Goal: Task Accomplishment & Management: Use online tool/utility

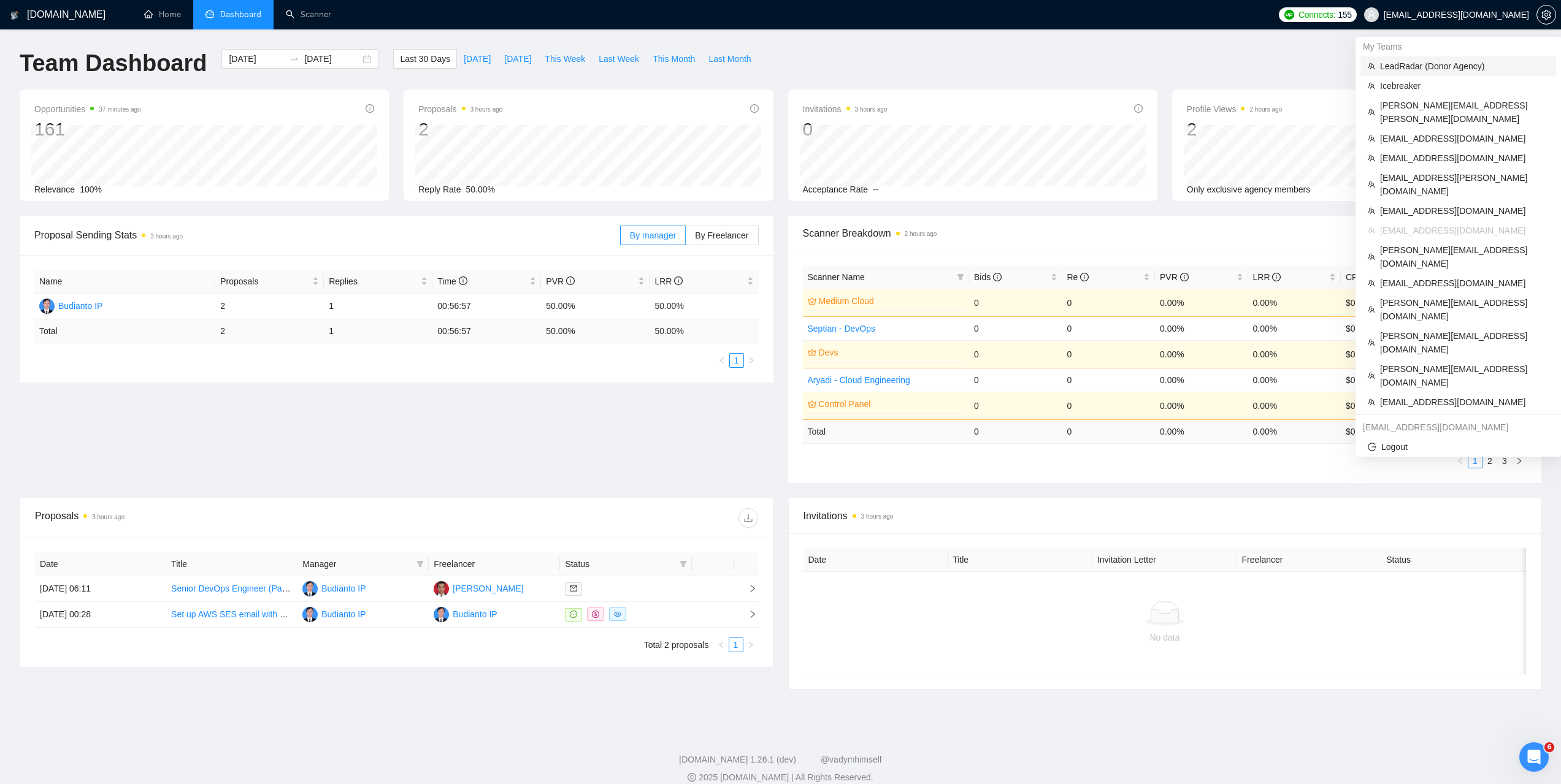
click at [1419, 63] on span "LeadRadar (Donor Agency)" at bounding box center [1464, 66] width 168 height 13
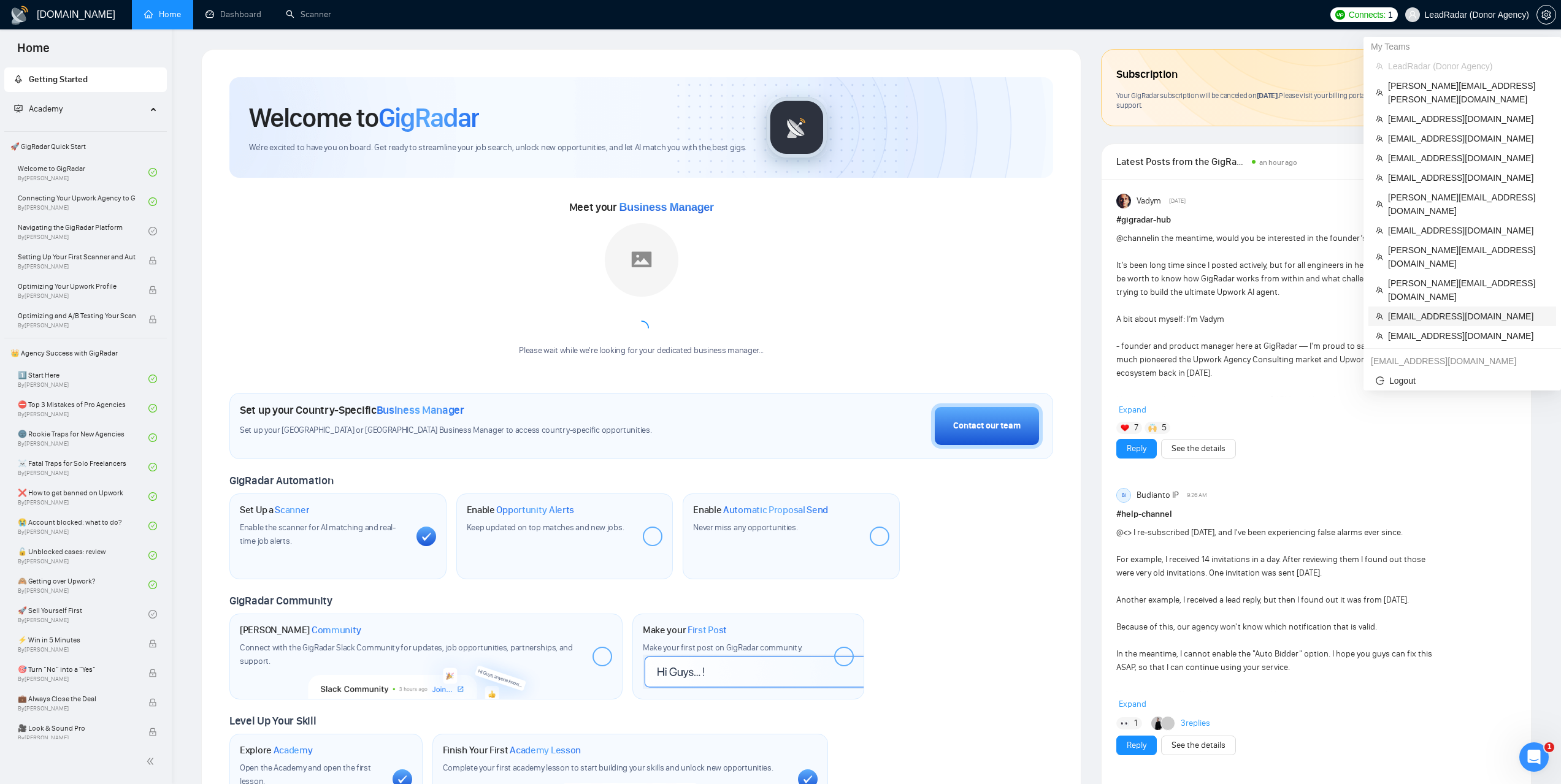
click at [1418, 310] on span "[EMAIL_ADDRESS][DOMAIN_NAME]" at bounding box center [1468, 317] width 161 height 13
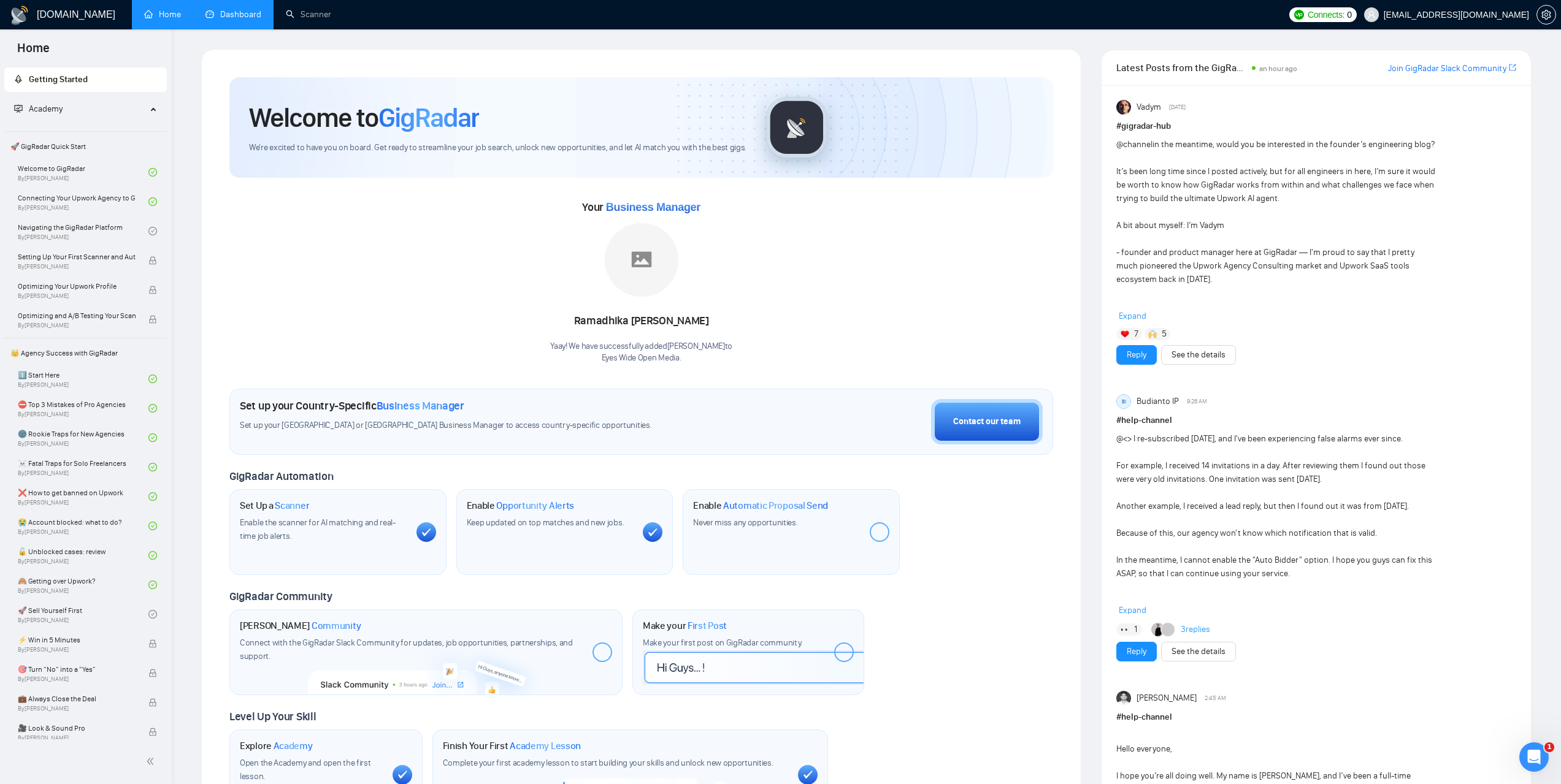
click at [238, 11] on link "Dashboard" at bounding box center [233, 15] width 56 height 11
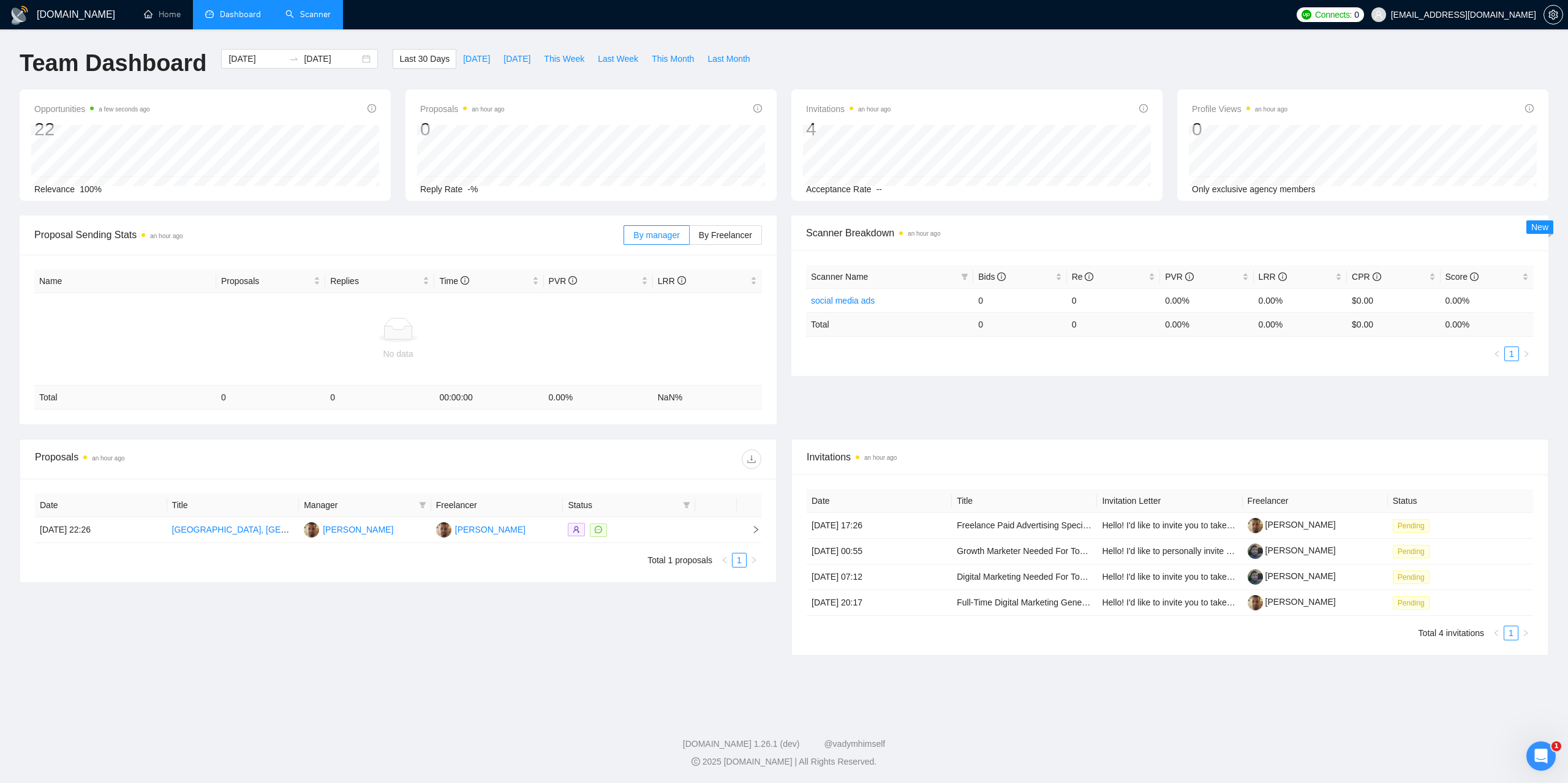
click at [321, 18] on link "Scanner" at bounding box center [308, 15] width 46 height 11
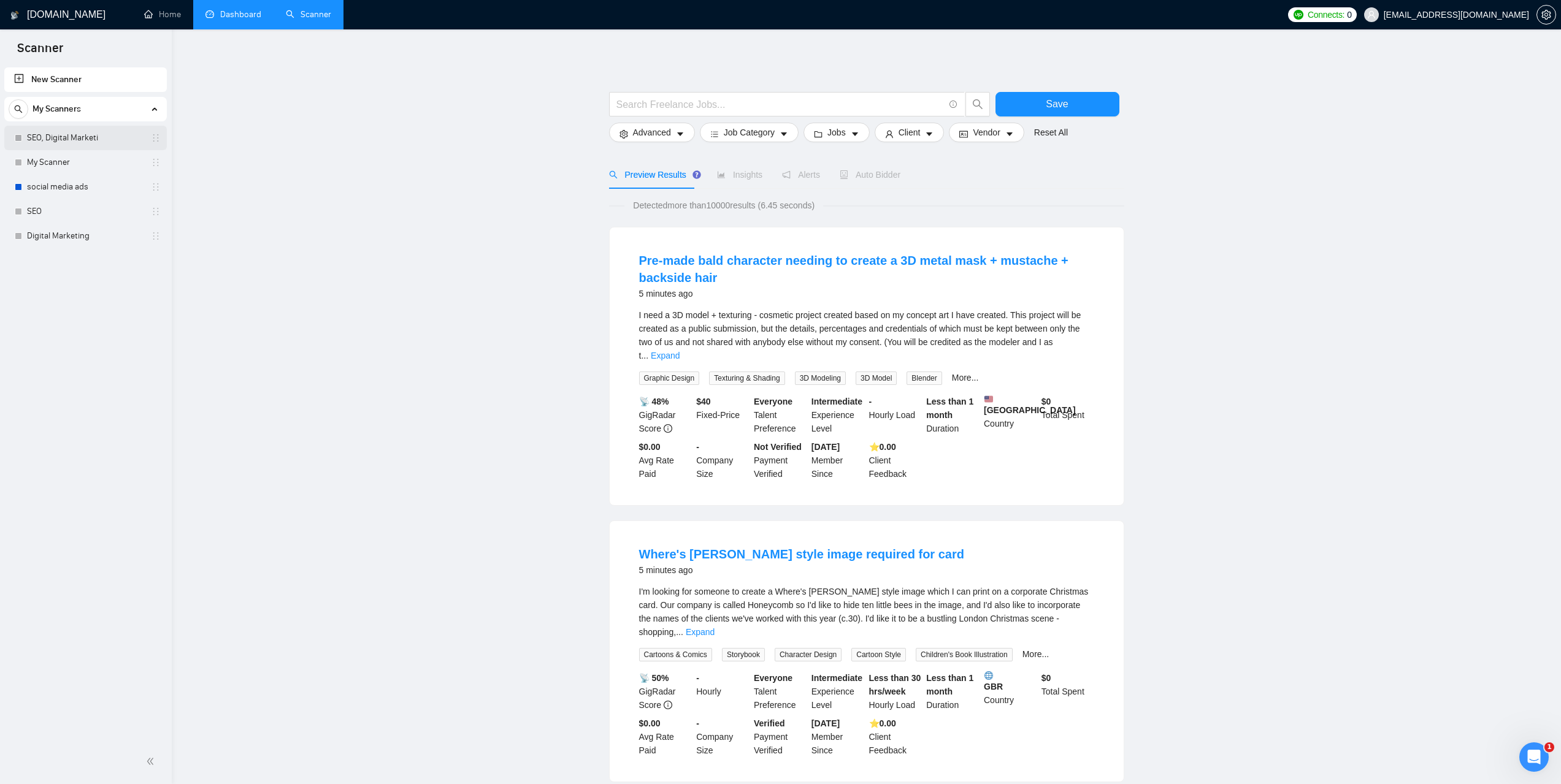
click at [74, 145] on link "SEO, Digital Marketi" at bounding box center [85, 137] width 117 height 25
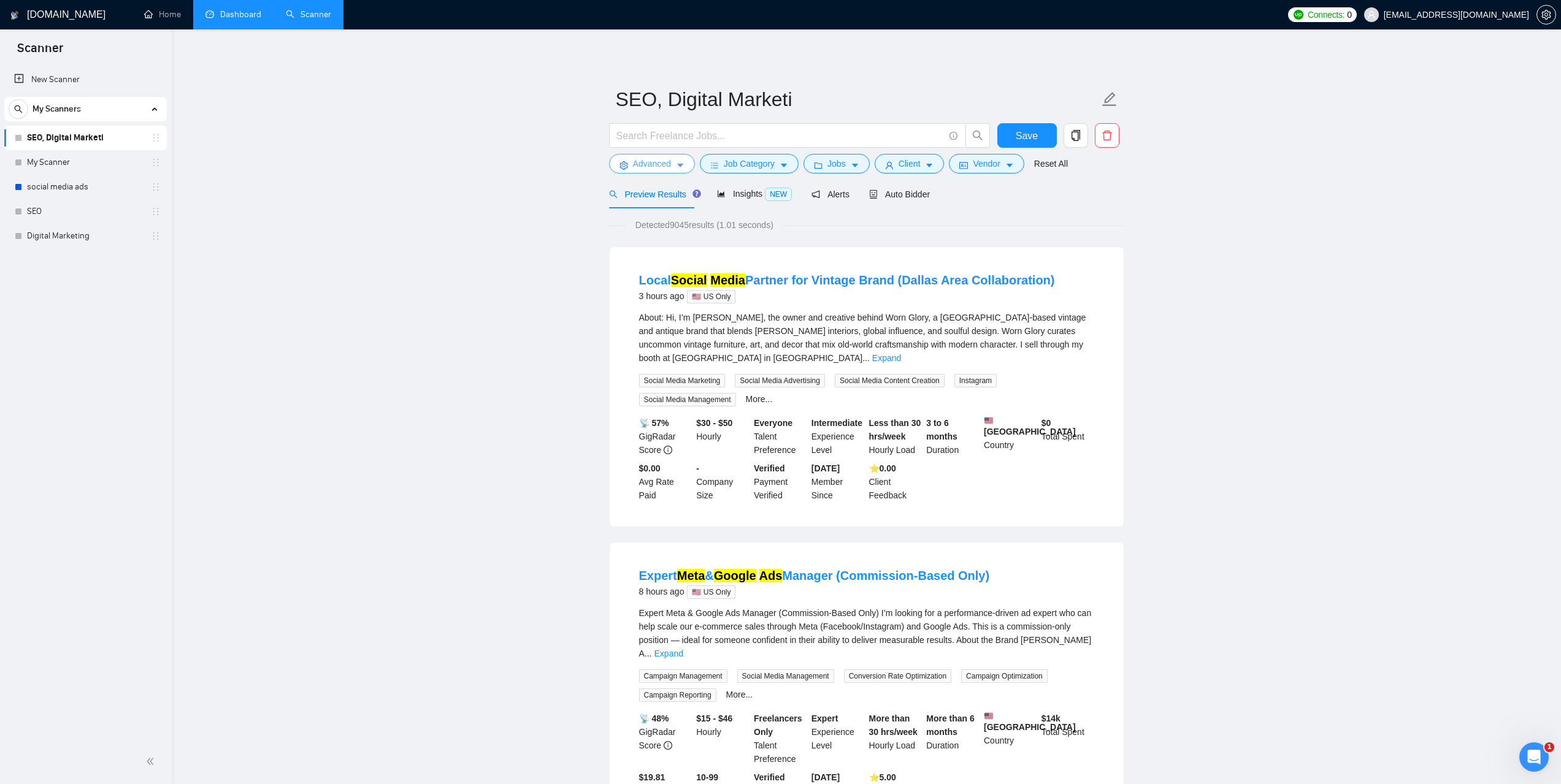
click at [674, 164] on button "Advanced" at bounding box center [652, 163] width 86 height 19
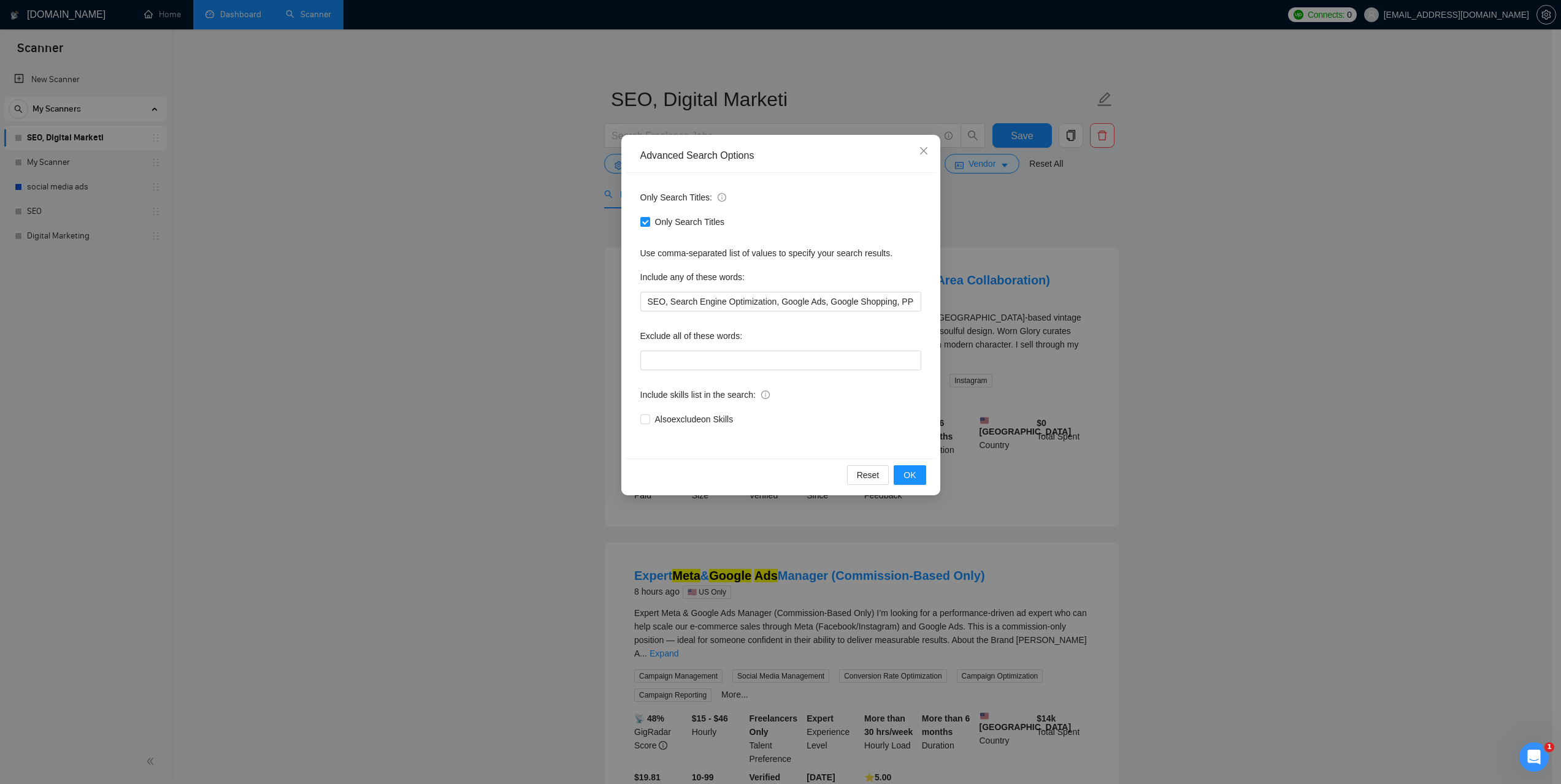
click at [1256, 296] on div "Advanced Search Options Only Search Titles: Only Search Titles Use comma-separa…" at bounding box center [780, 392] width 1561 height 784
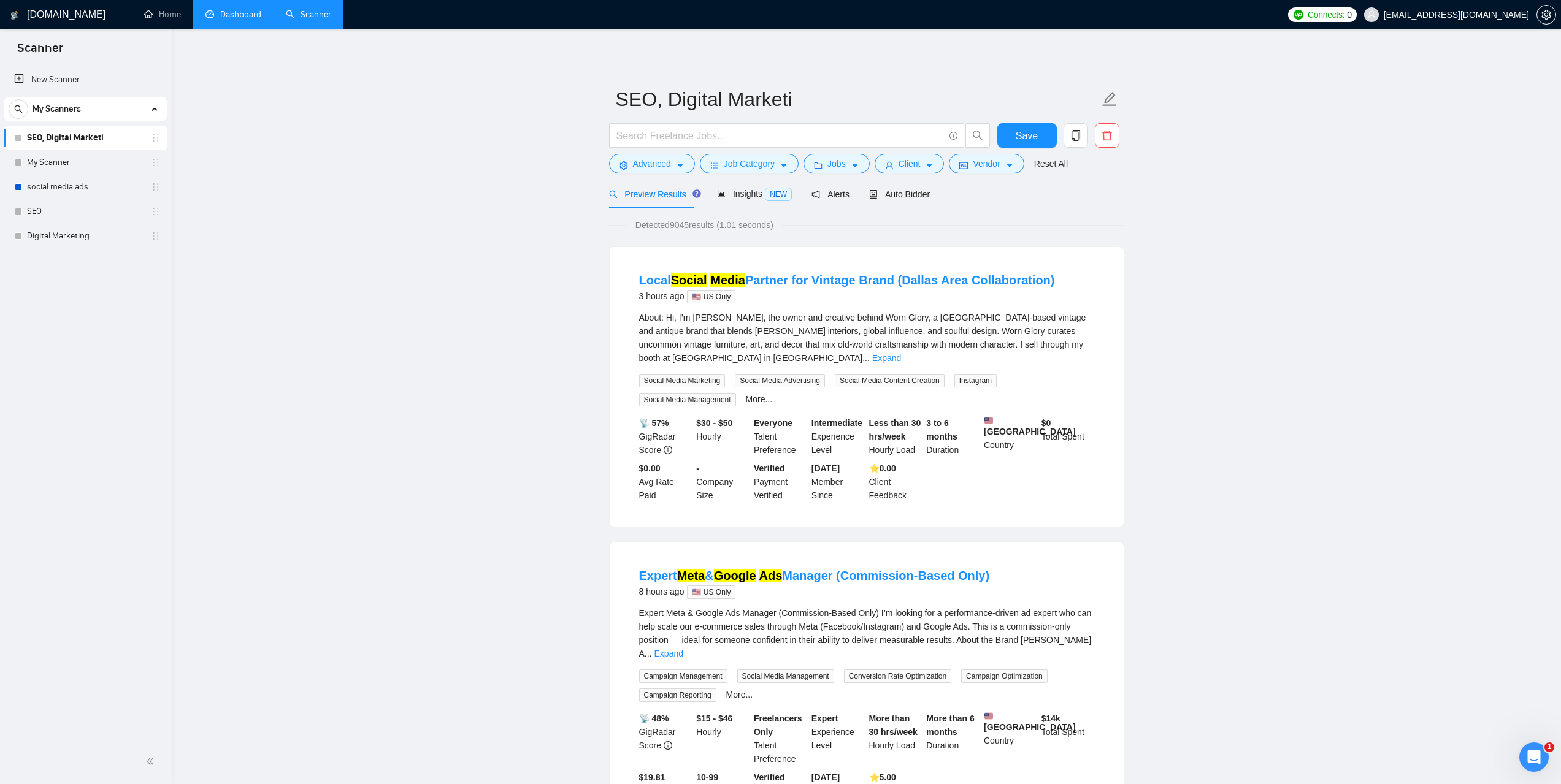
click at [1005, 180] on div "Preview Results Insights NEW Alerts Auto Bidder" at bounding box center [867, 194] width 515 height 29
click at [1003, 172] on button "Vendor" at bounding box center [986, 163] width 75 height 19
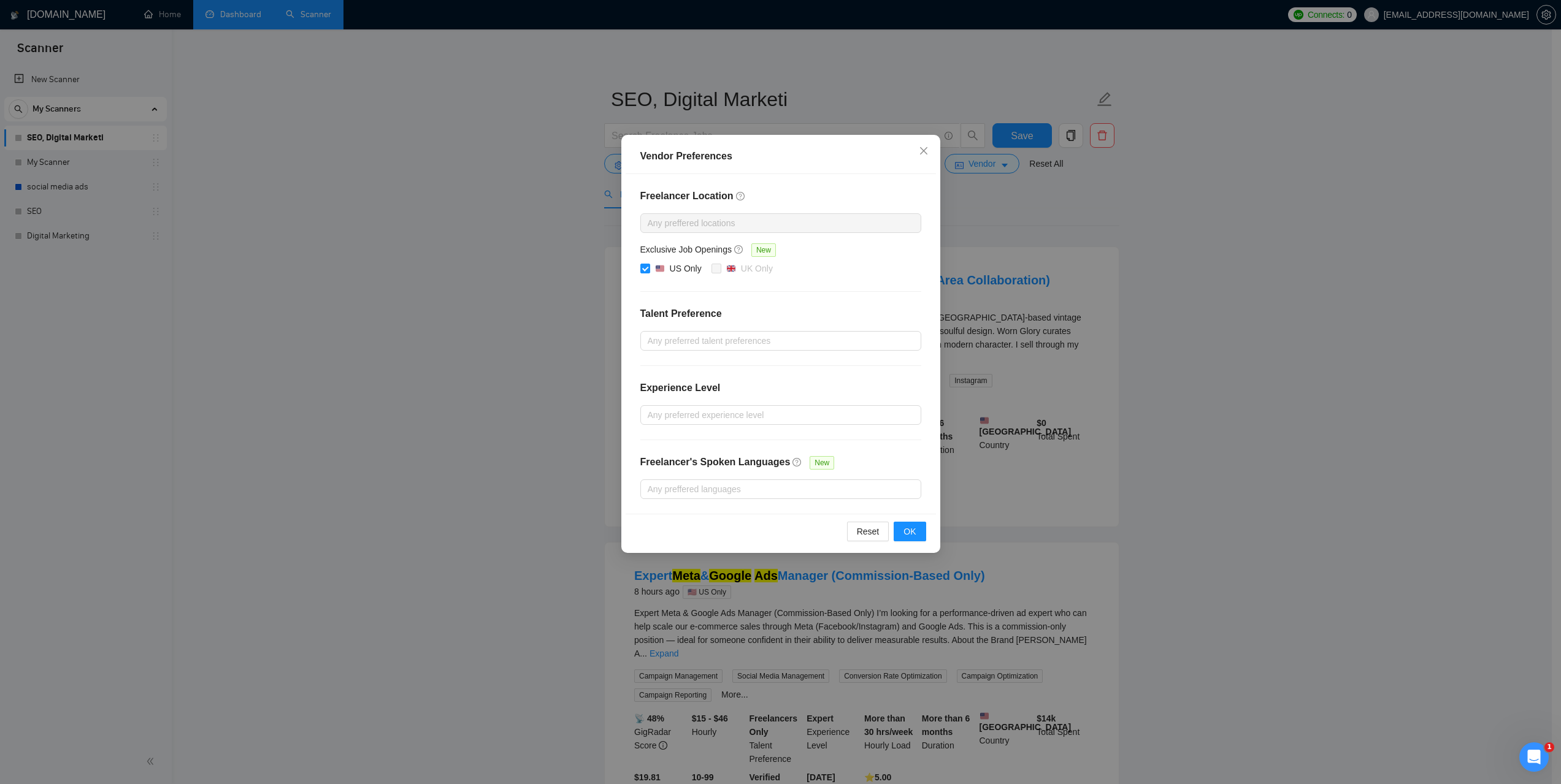
click at [1322, 314] on div "Vendor Preferences Freelancer Location Any preffered locations Exclusive Job Op…" at bounding box center [780, 392] width 1561 height 784
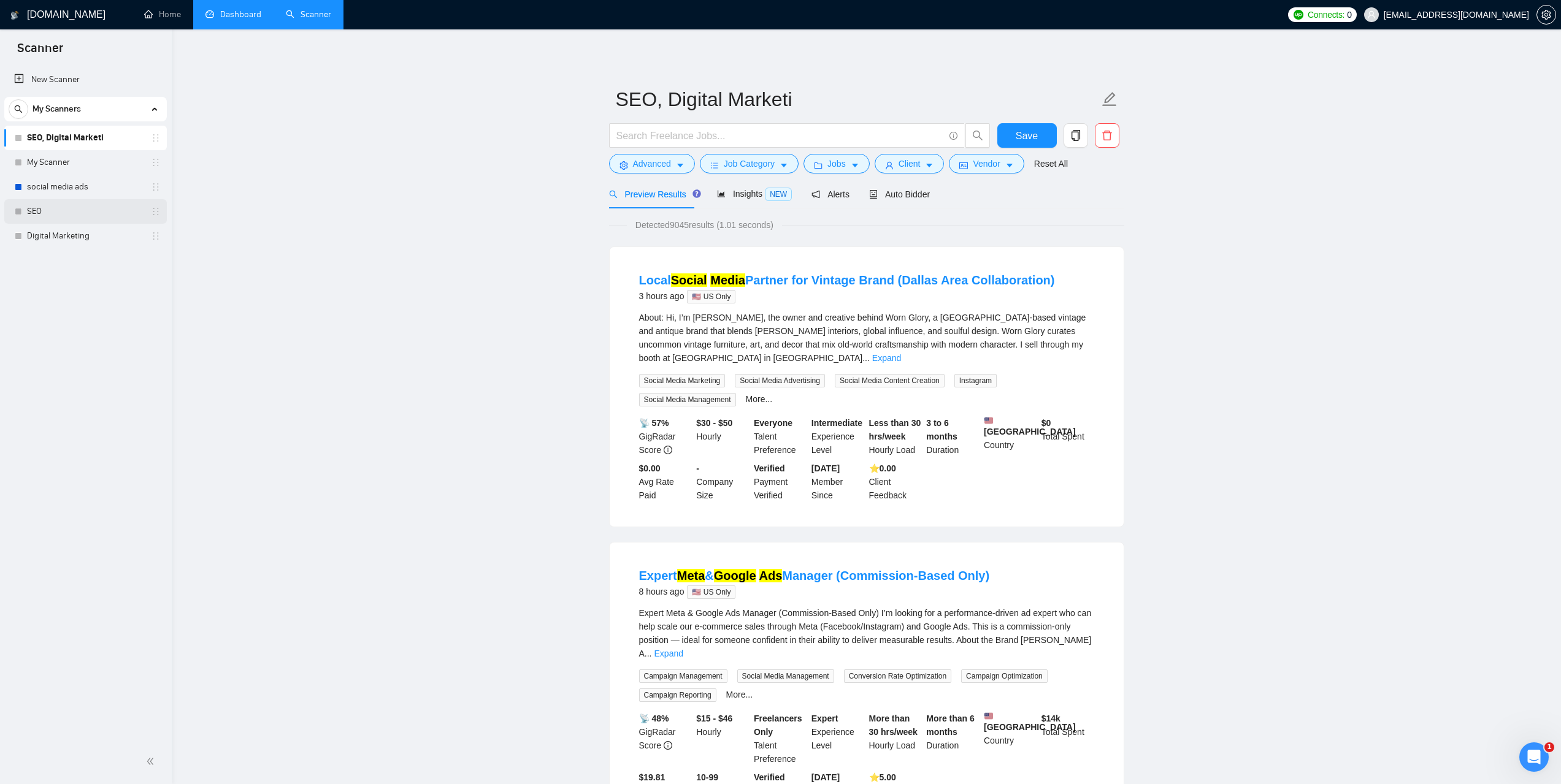
click at [30, 215] on link "SEO" at bounding box center [85, 211] width 117 height 25
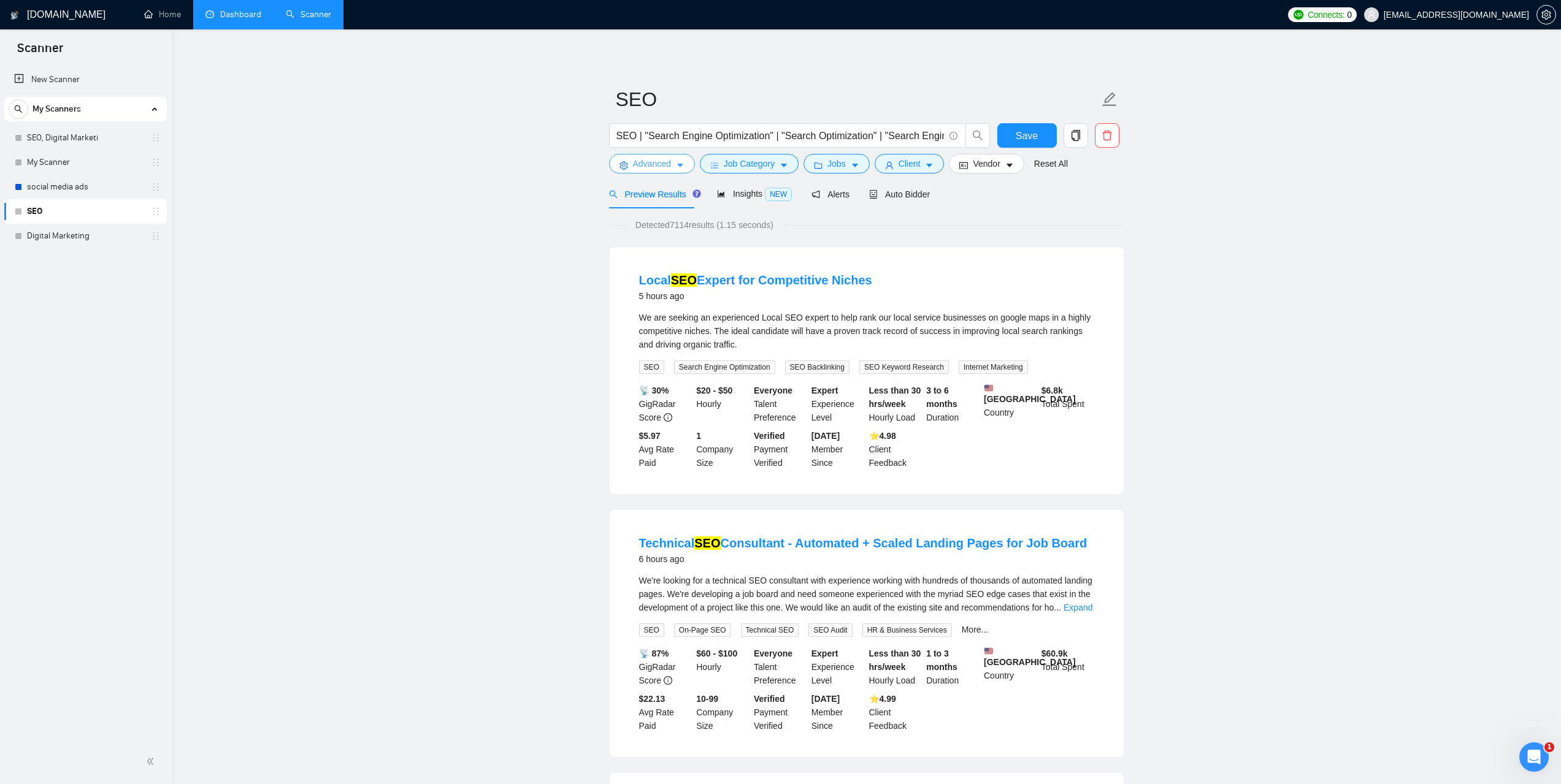
click at [653, 170] on span "Advanced" at bounding box center [651, 164] width 38 height 13
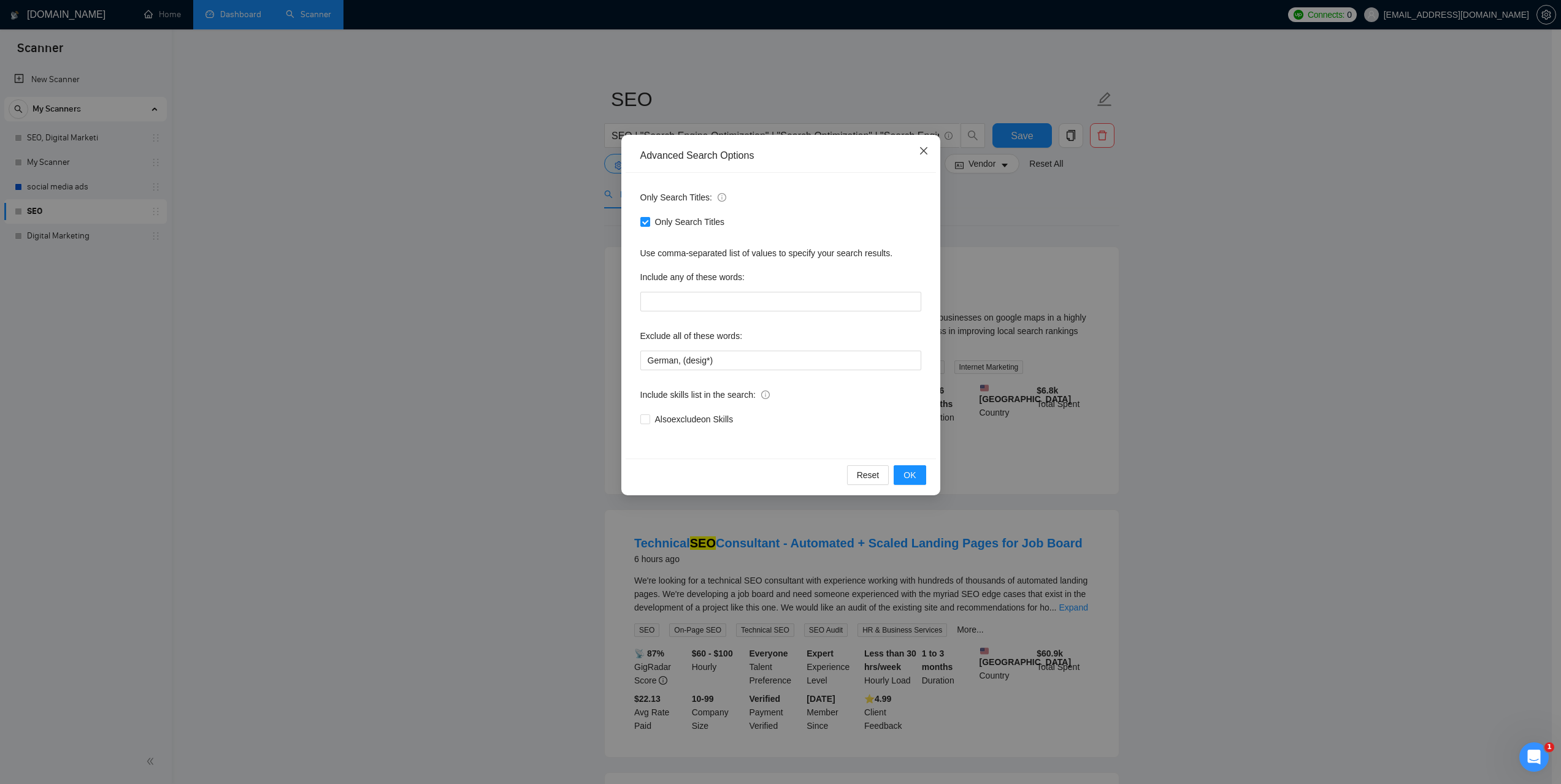
click at [918, 148] on icon "close" at bounding box center [923, 151] width 10 height 10
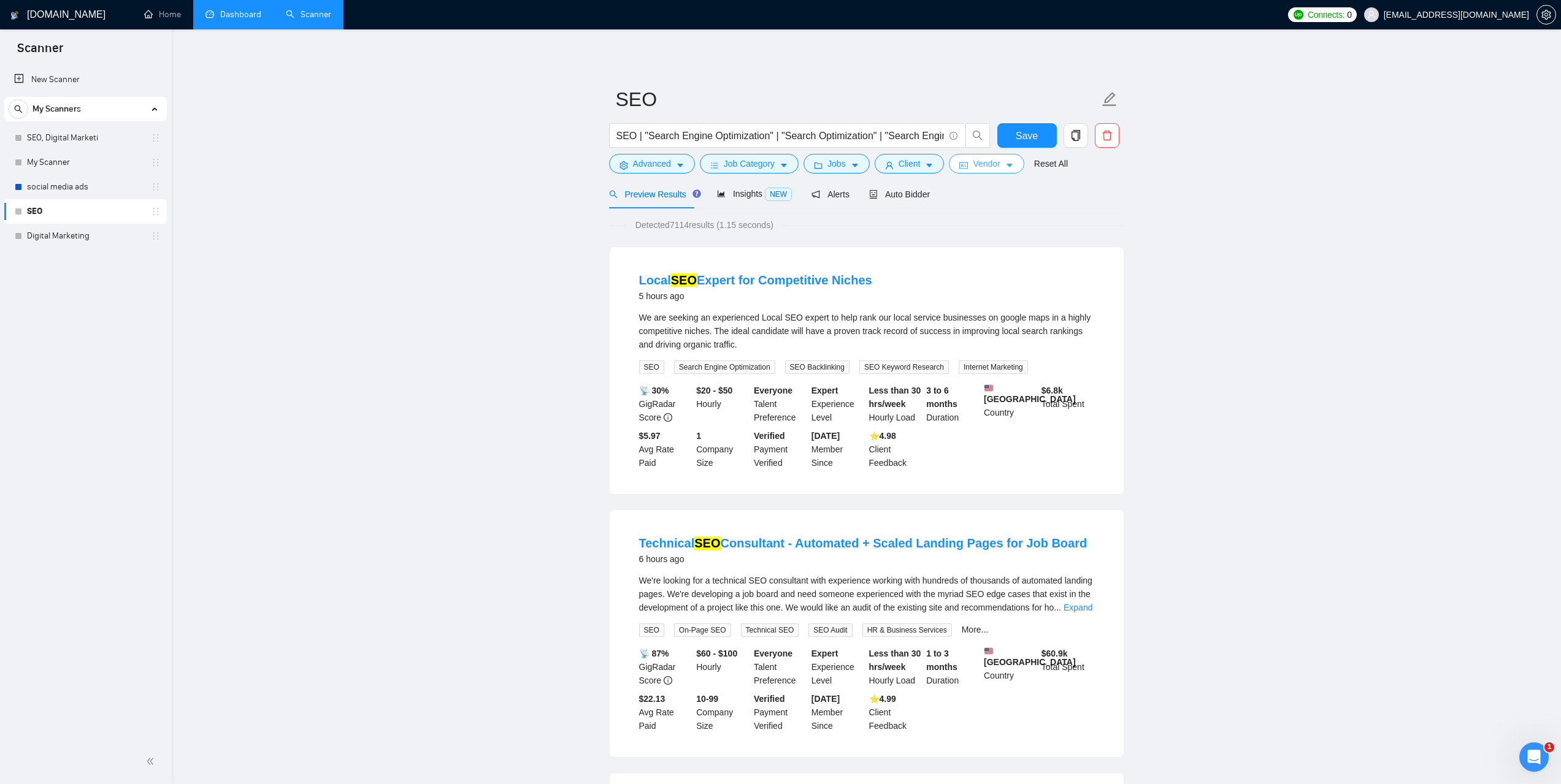
click at [987, 164] on span "Vendor" at bounding box center [986, 164] width 27 height 13
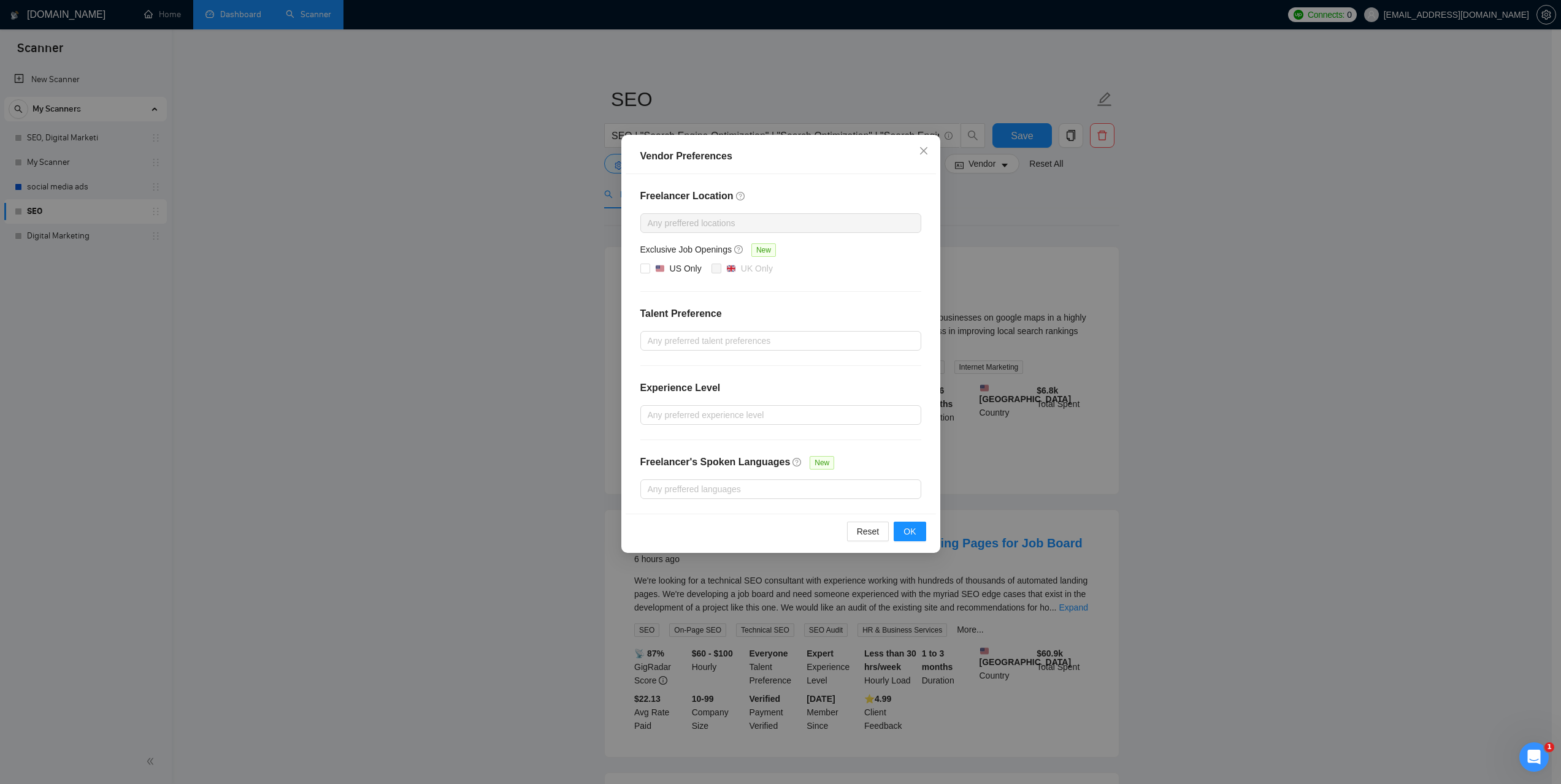
click at [1242, 283] on div "Vendor Preferences Freelancer Location Any preffered locations Exclusive Job Op…" at bounding box center [780, 392] width 1561 height 784
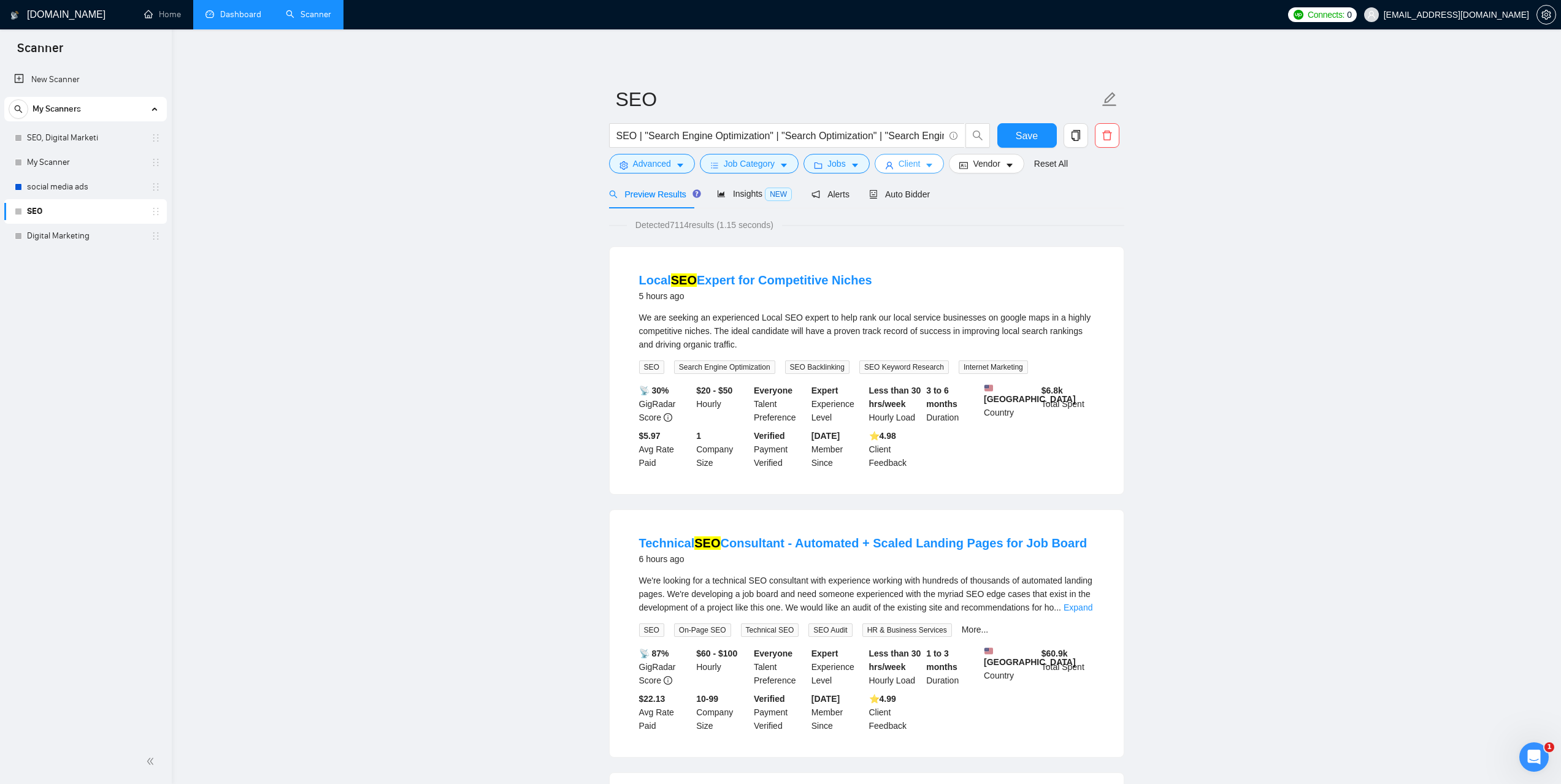
click at [910, 170] on span "Client" at bounding box center [909, 164] width 22 height 13
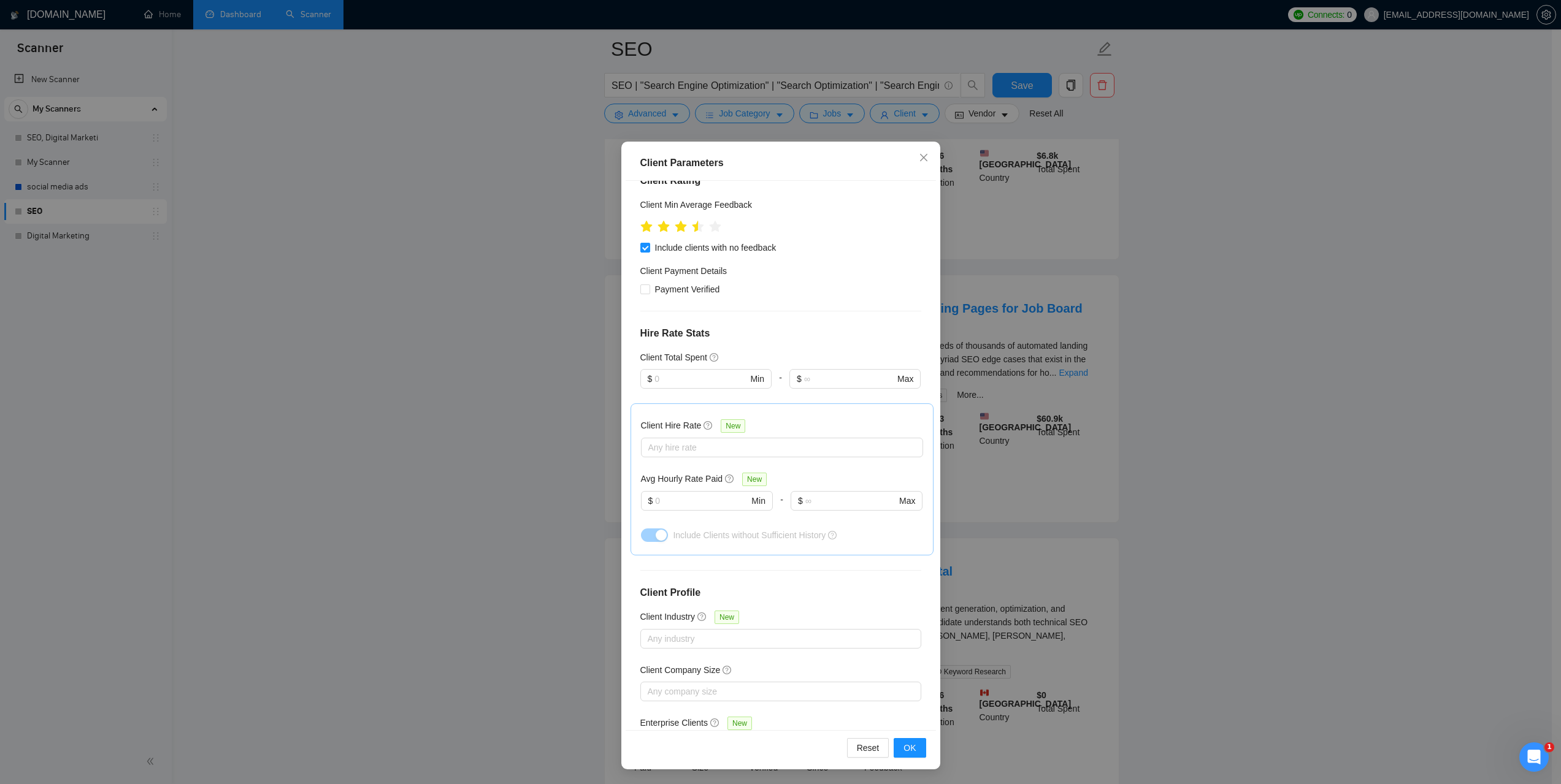
scroll to position [245, 0]
click at [1334, 353] on div "Client Parameters Client Location Include Client Countries United Kingdom Unite…" at bounding box center [780, 392] width 1561 height 784
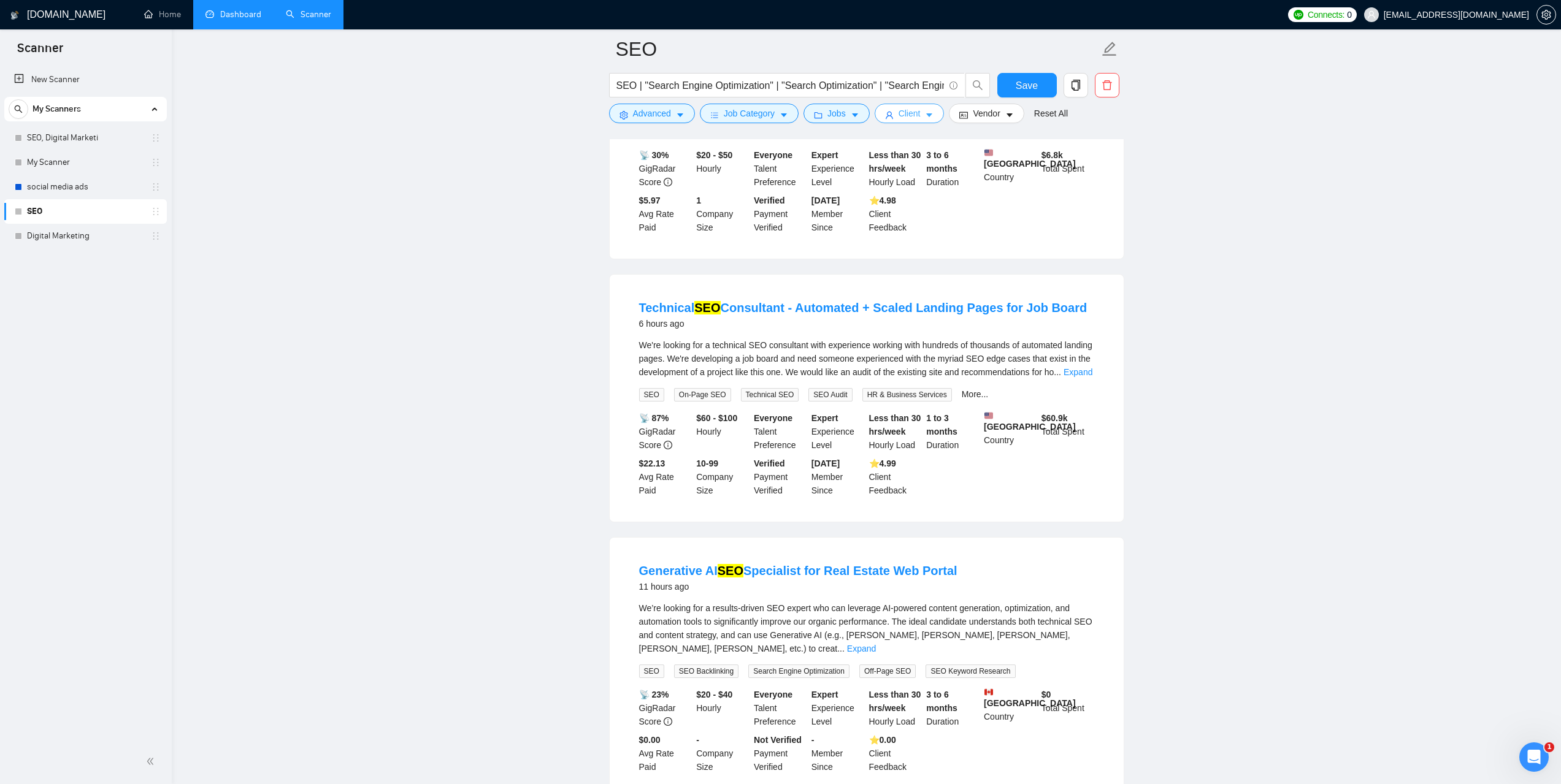
click at [911, 111] on span "Client" at bounding box center [909, 113] width 22 height 13
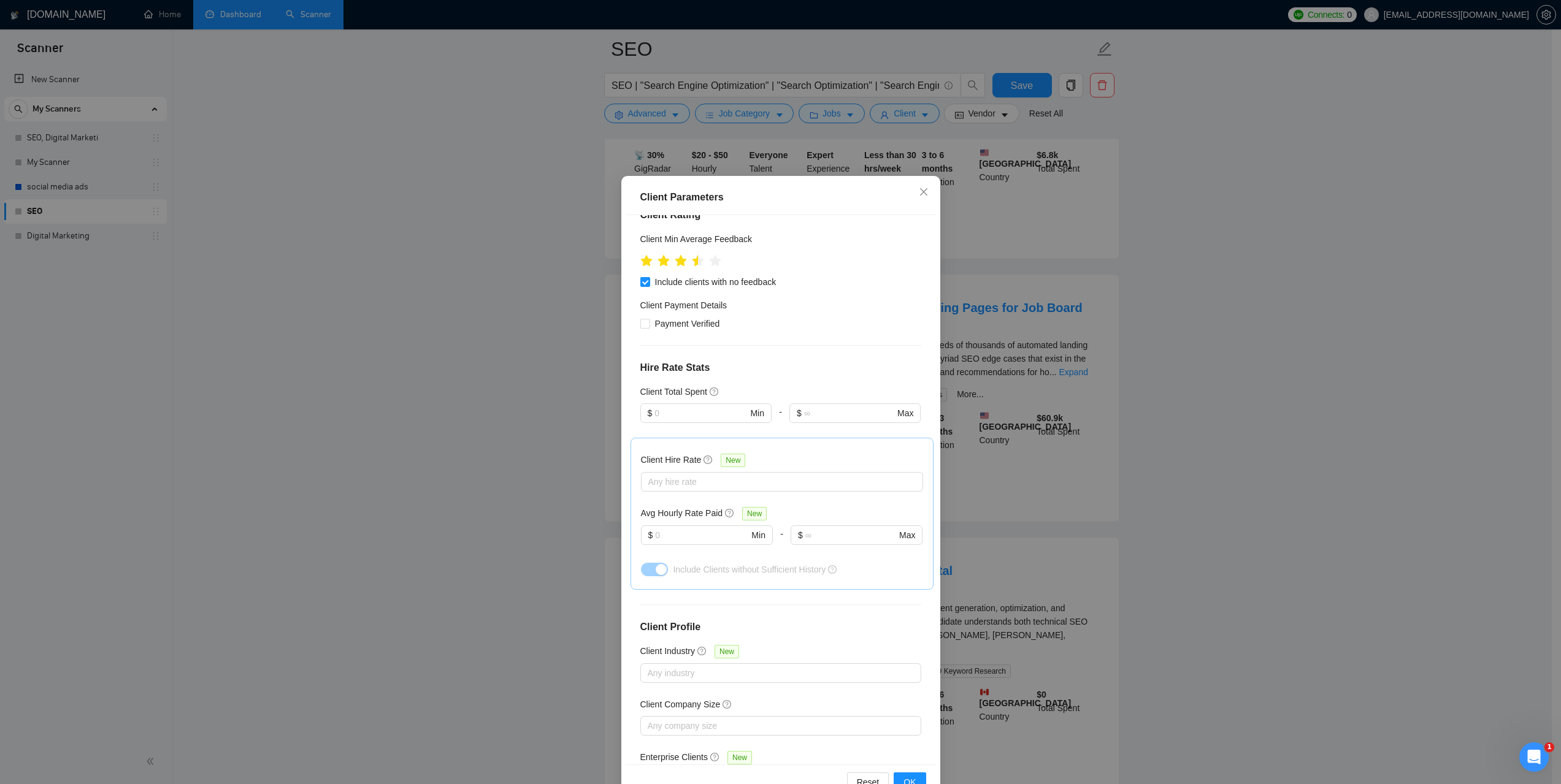
click at [808, 772] on div "Enterprise Clients Other Clients" at bounding box center [774, 779] width 262 height 15
click at [1326, 573] on div "Client Parameters Client Location Include Client Countries United Kingdom Unite…" at bounding box center [780, 392] width 1561 height 784
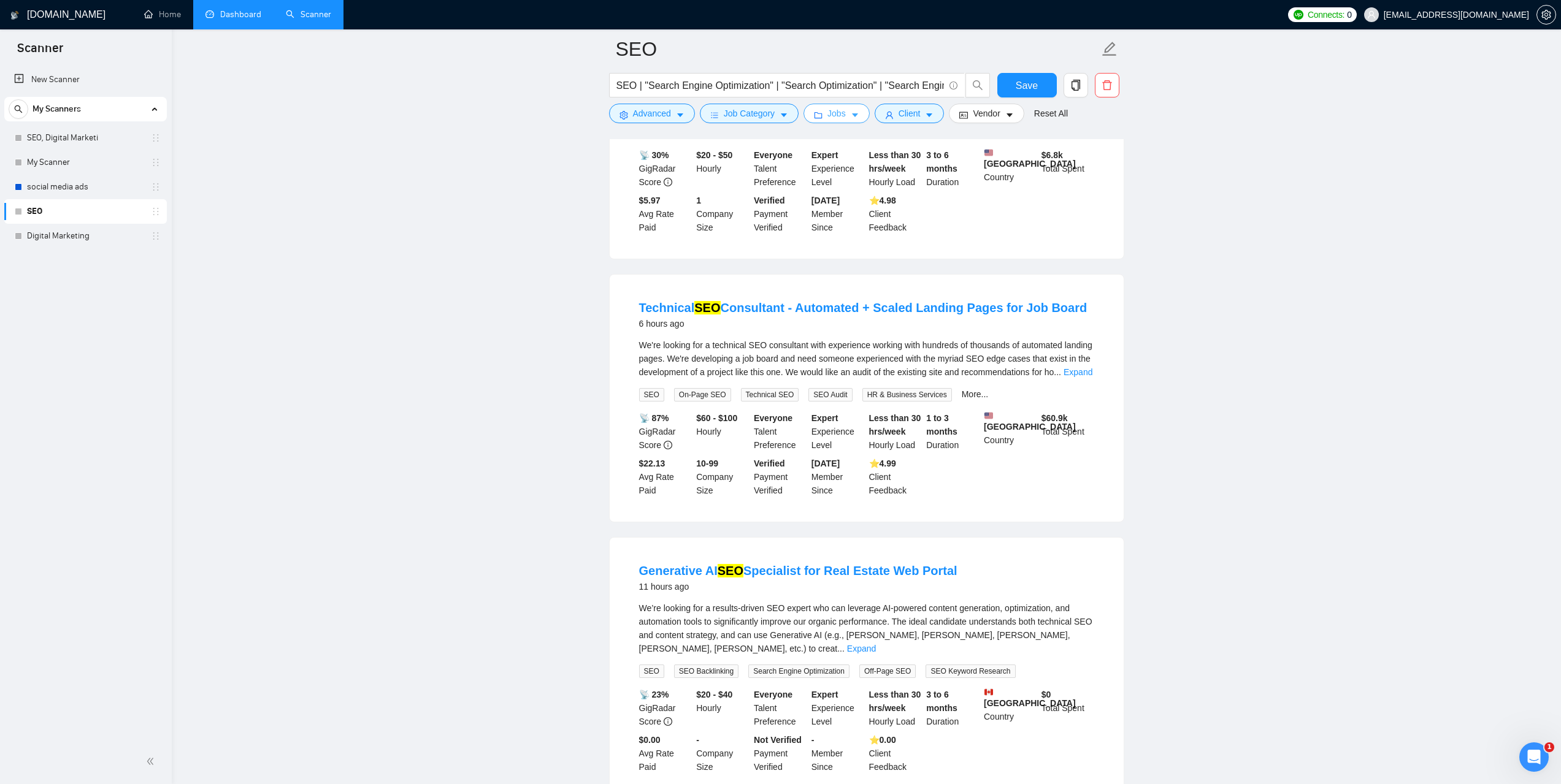
click at [858, 119] on button "Jobs" at bounding box center [837, 113] width 66 height 19
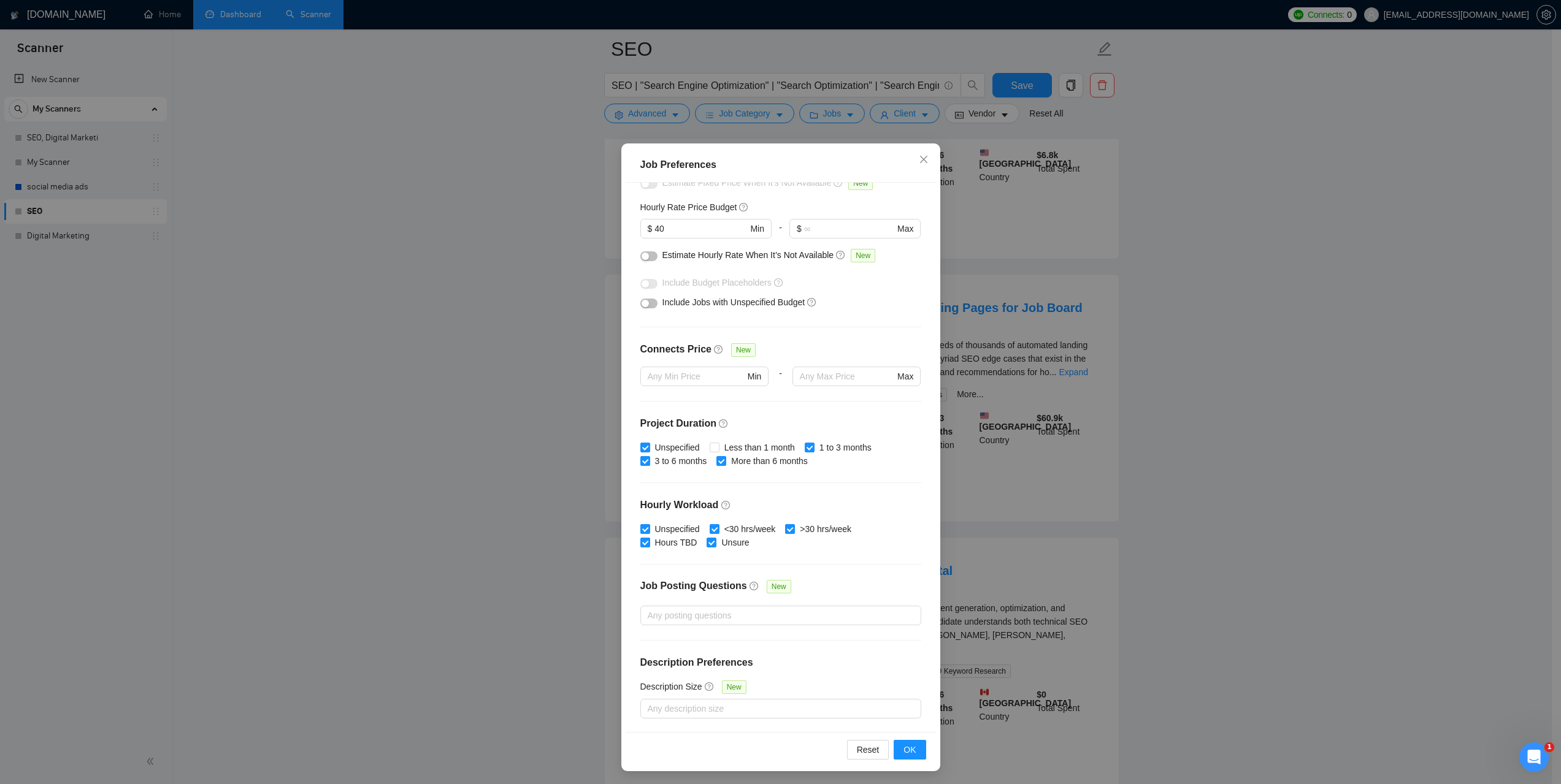
scroll to position [34, 0]
click at [911, 153] on span "Close" at bounding box center [923, 158] width 33 height 33
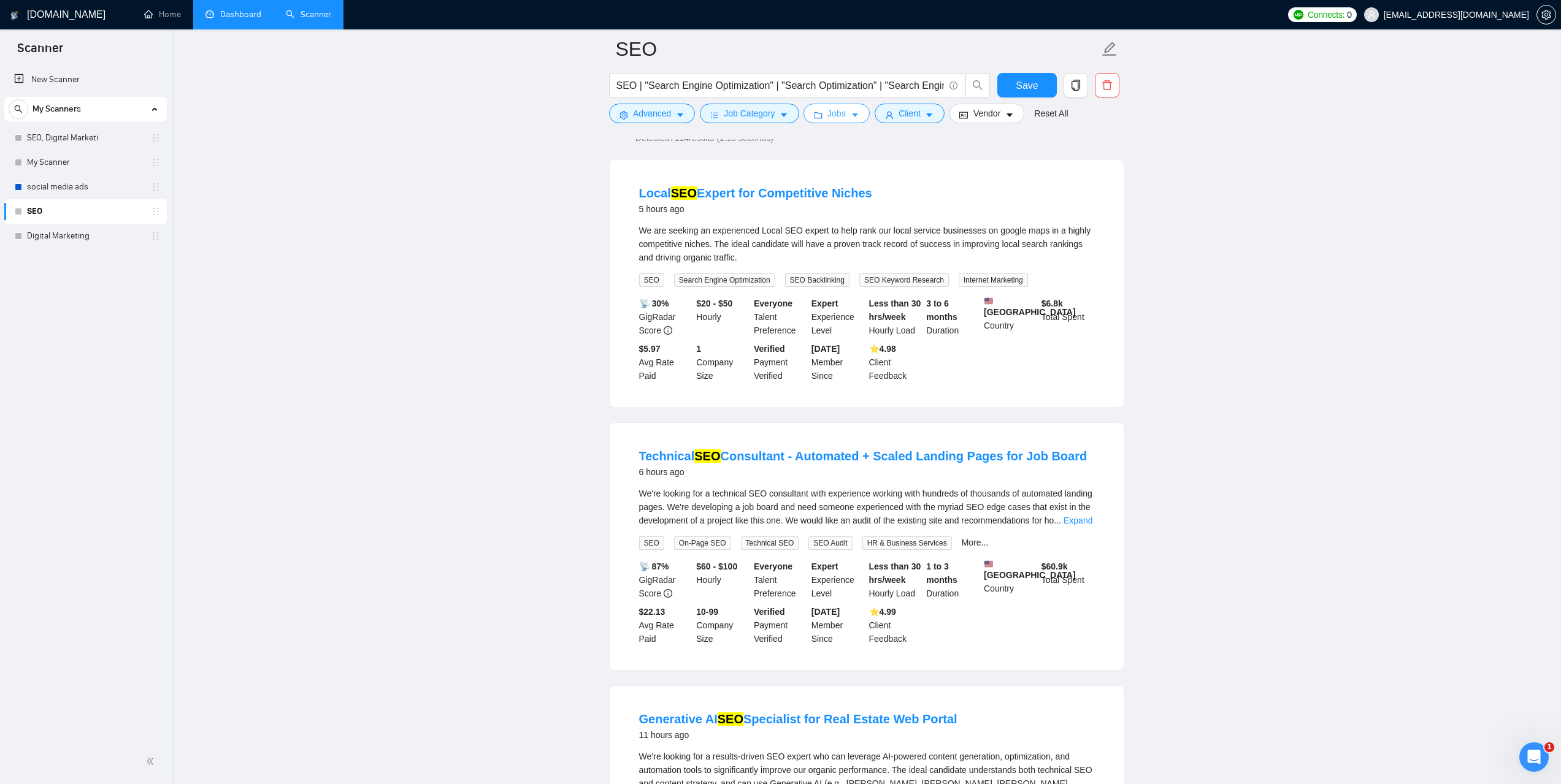
scroll to position [0, 0]
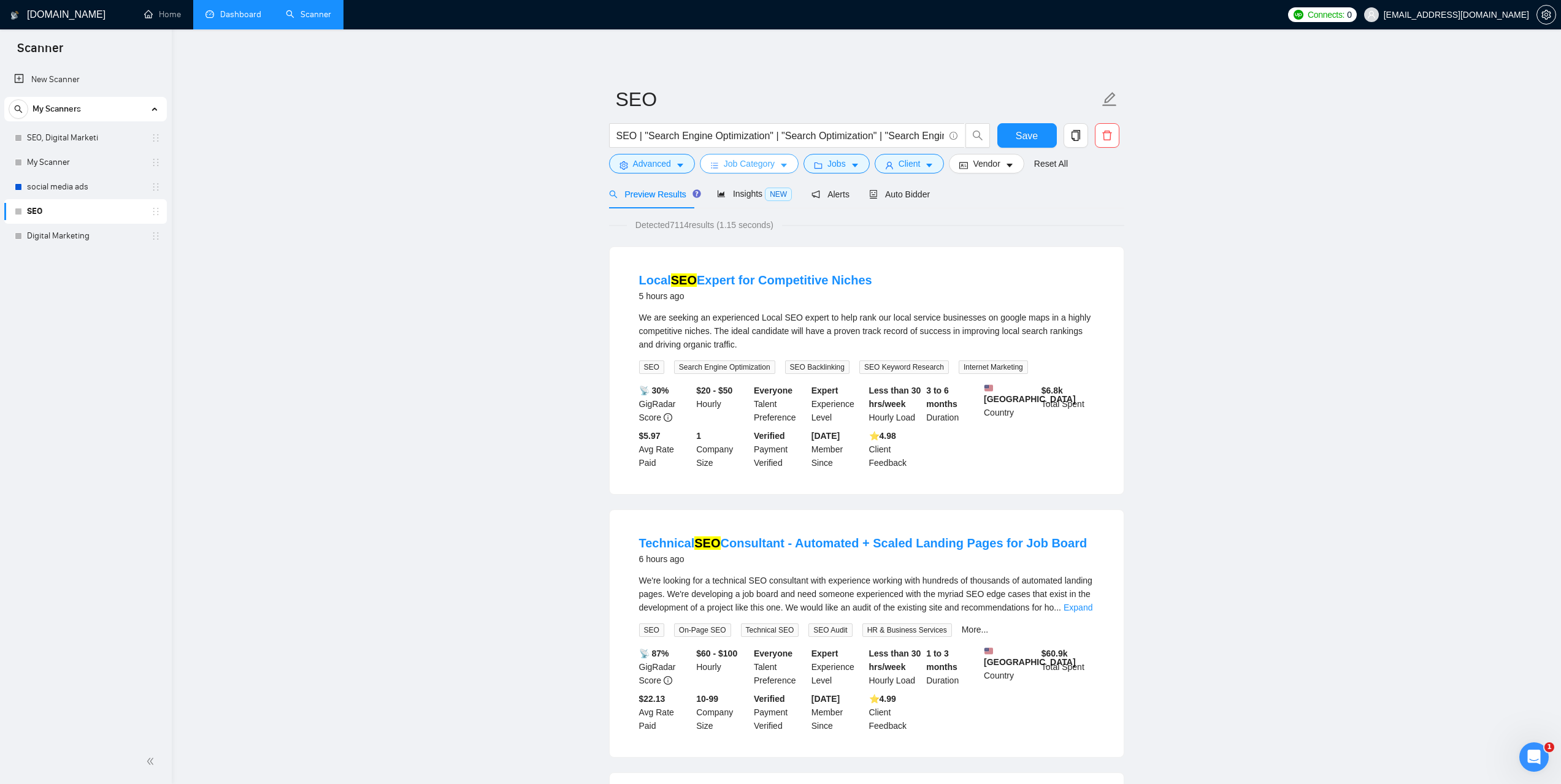
click at [739, 164] on span "Job Category" at bounding box center [749, 164] width 51 height 13
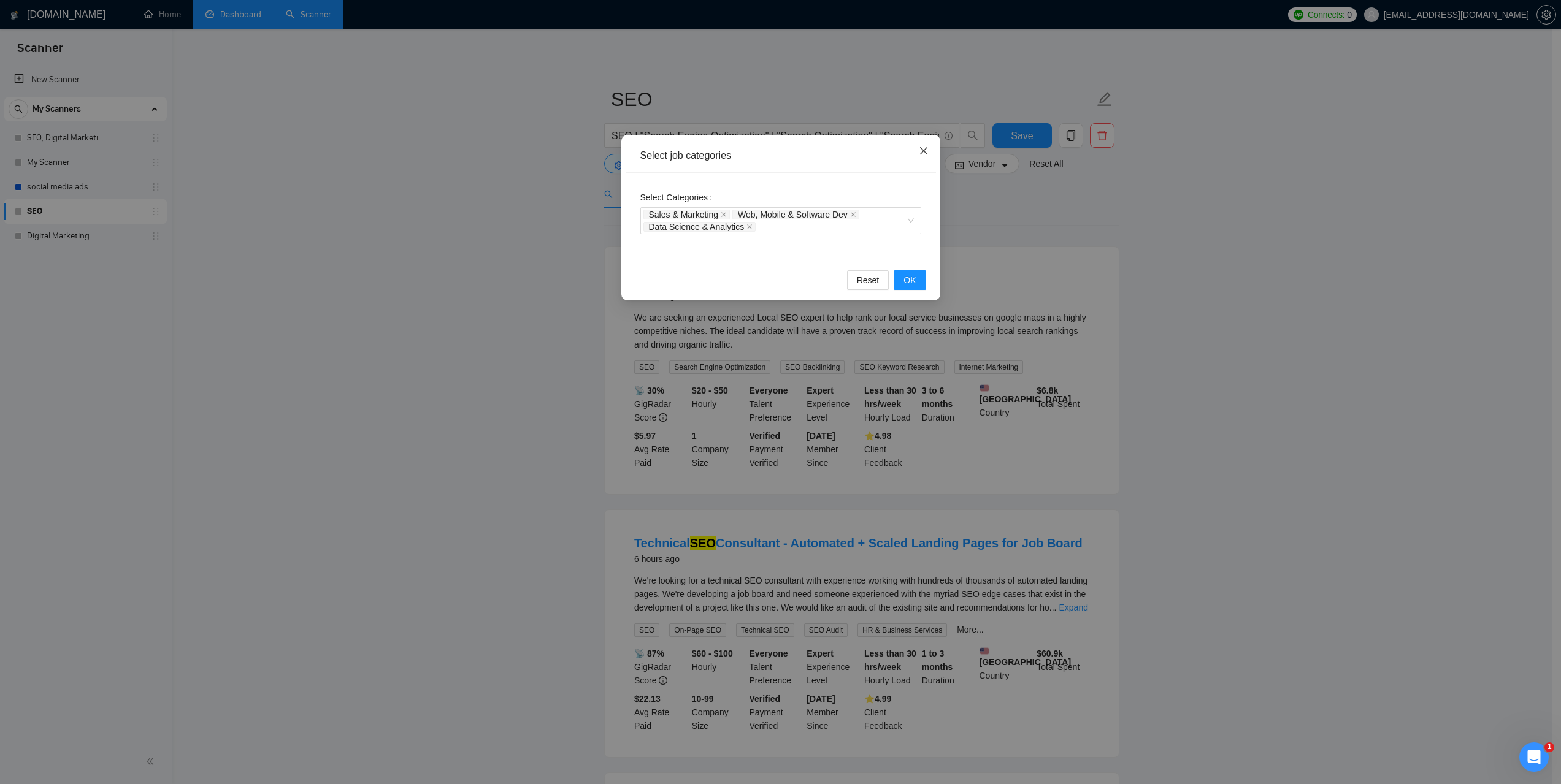
click at [923, 153] on icon "close" at bounding box center [923, 151] width 10 height 10
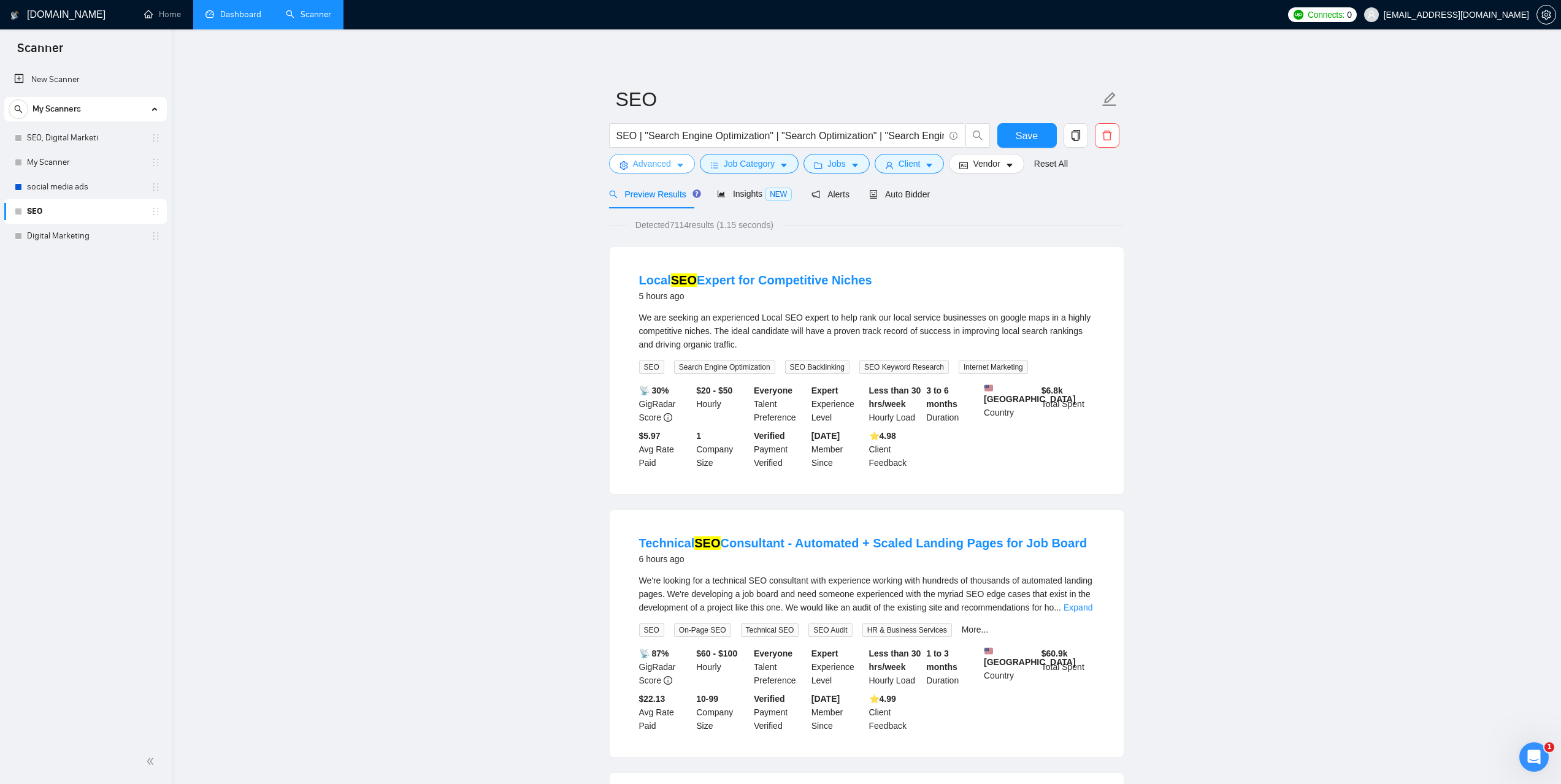
click at [662, 163] on span "Advanced" at bounding box center [651, 164] width 38 height 13
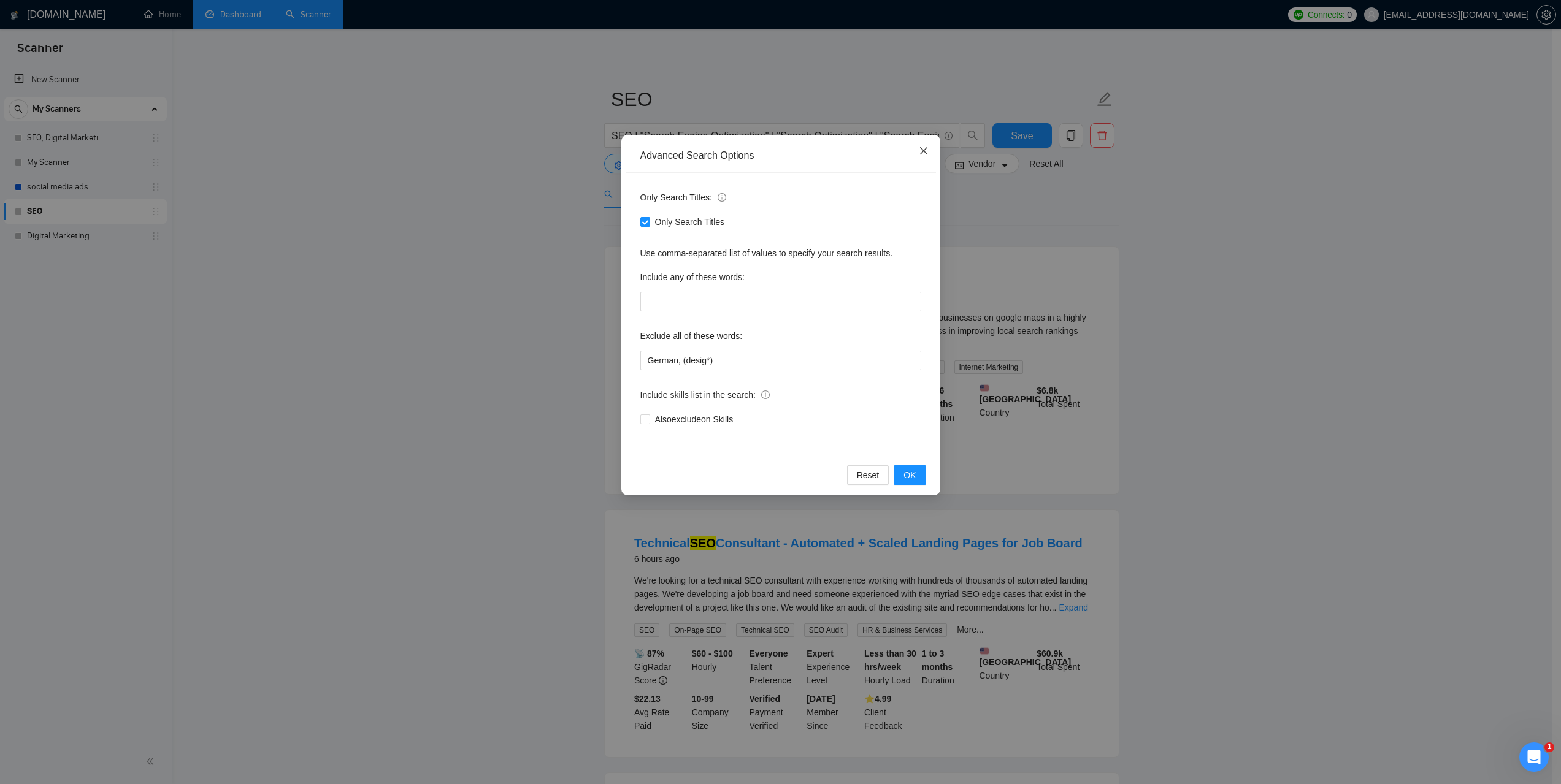
click at [921, 148] on icon "close" at bounding box center [923, 151] width 10 height 10
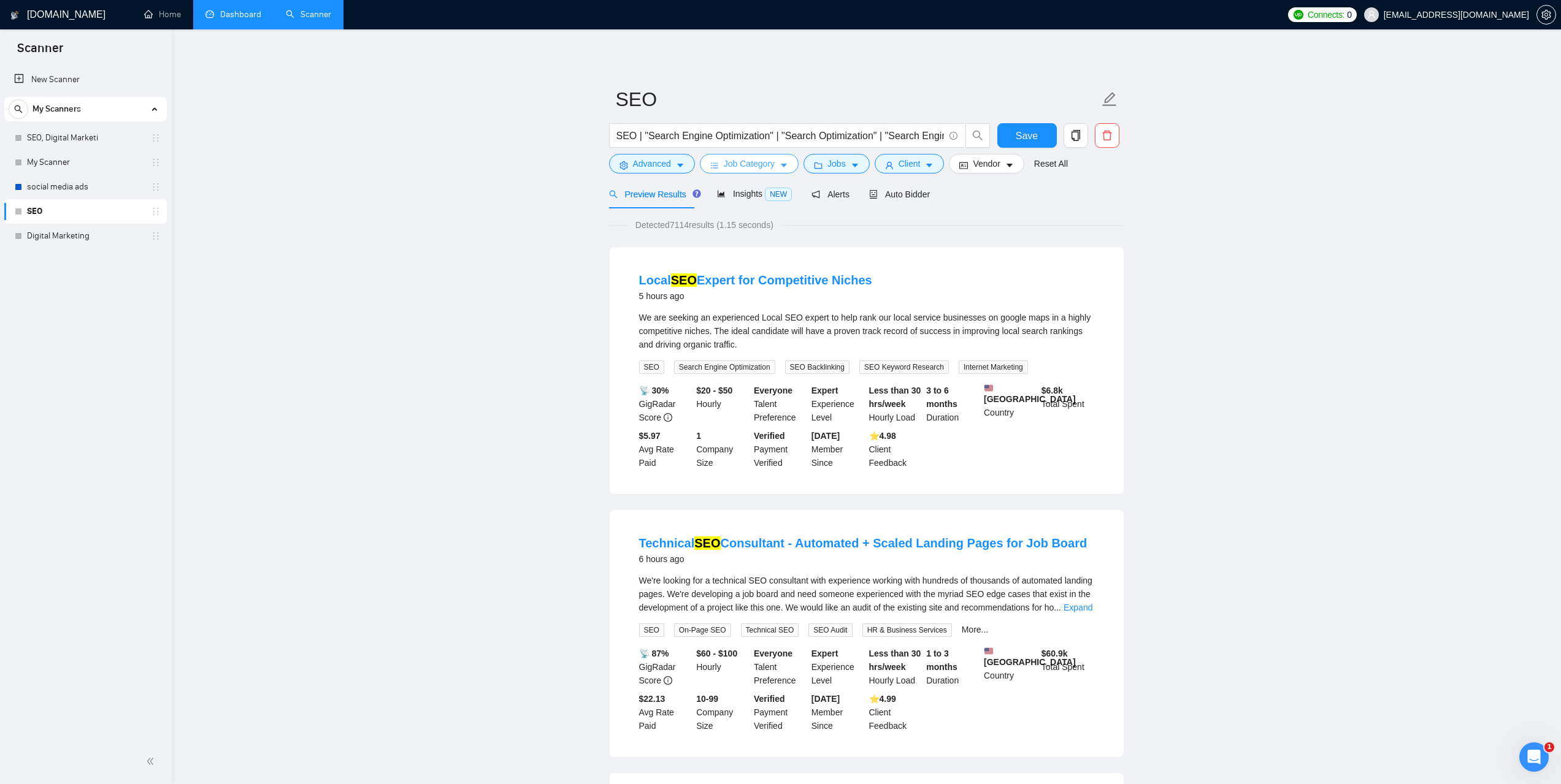
click at [771, 161] on span "Job Category" at bounding box center [749, 164] width 51 height 13
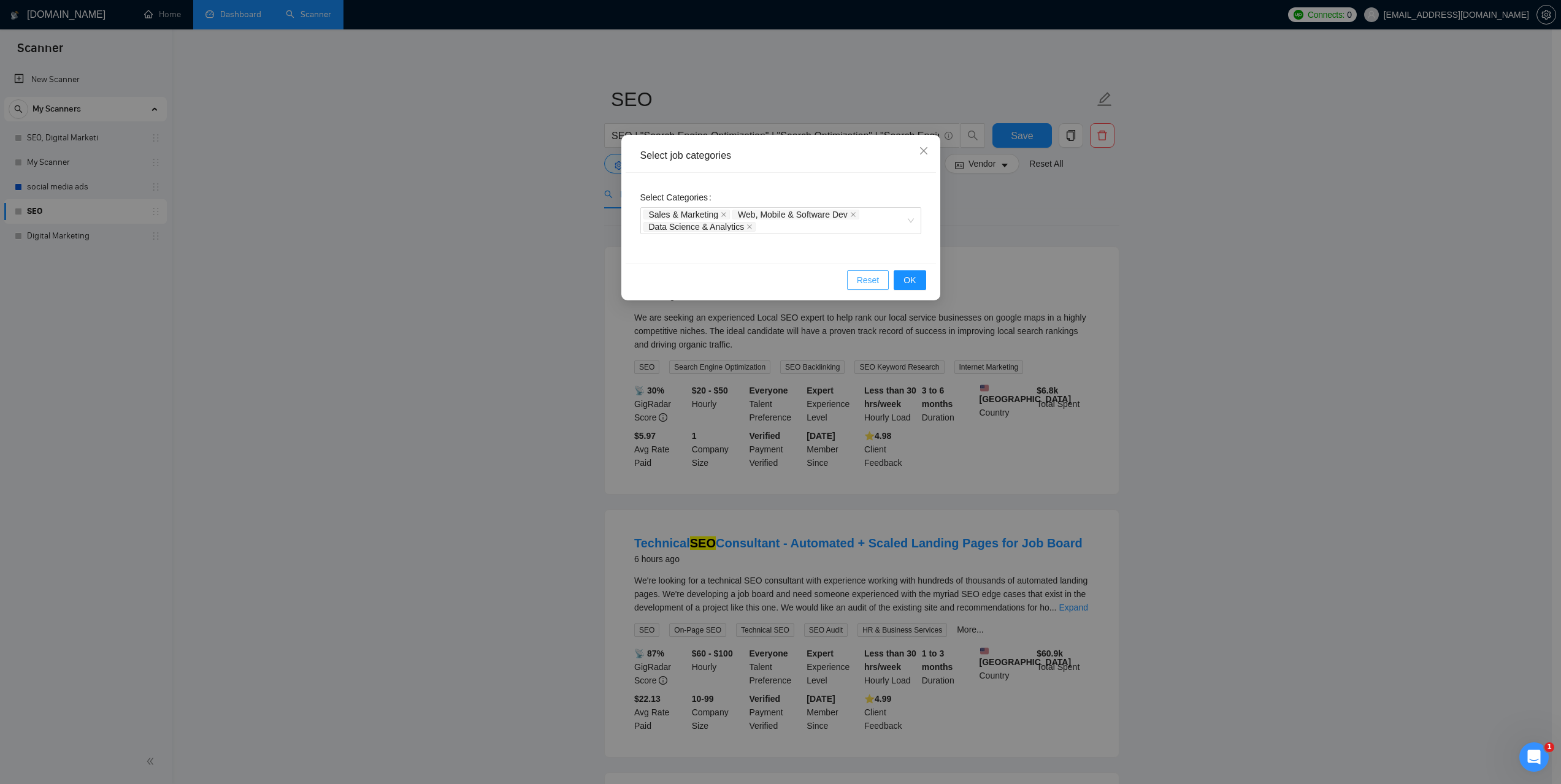
click at [866, 281] on span "Reset" at bounding box center [868, 280] width 23 height 13
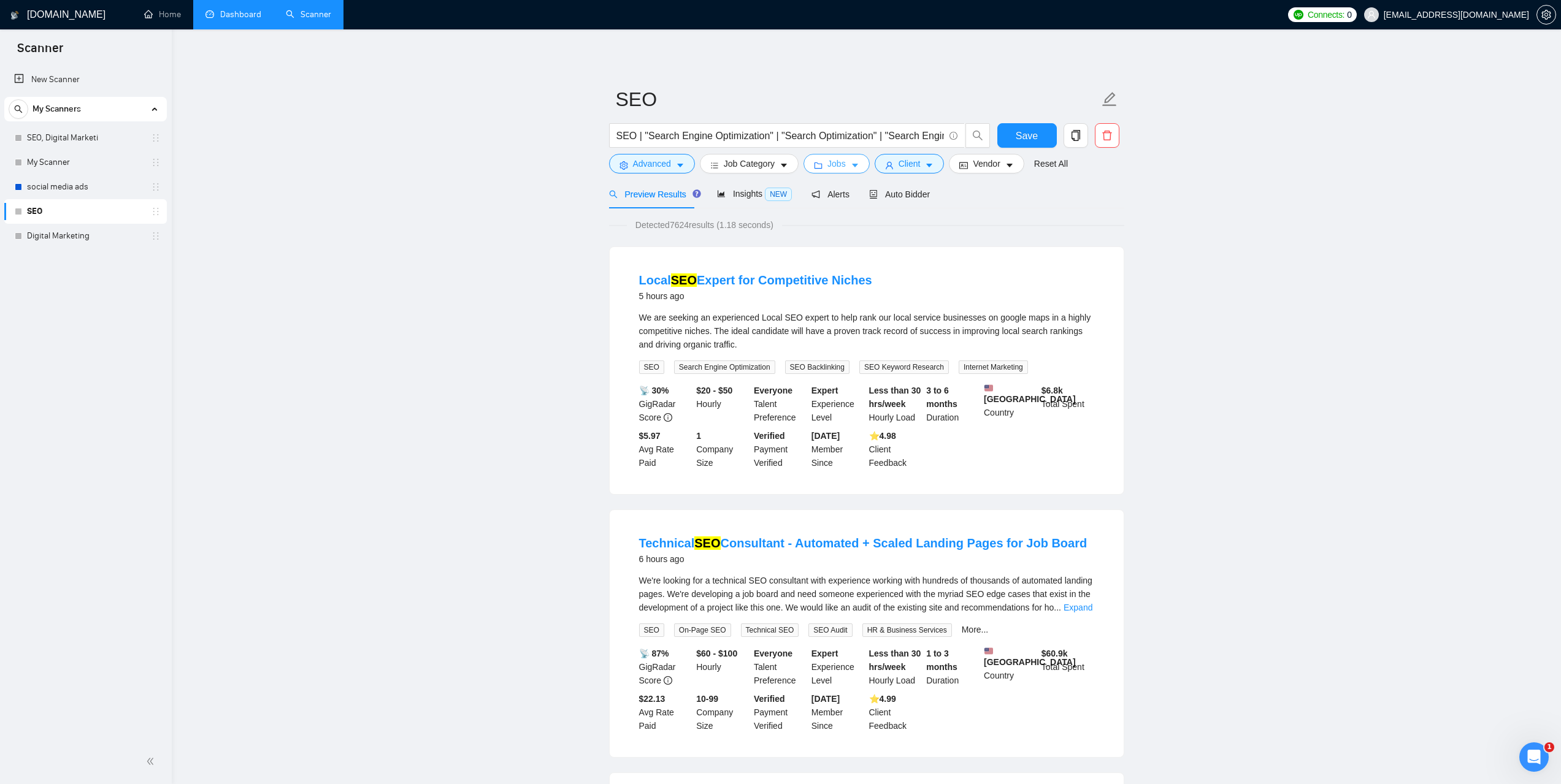
click at [847, 166] on button "Jobs" at bounding box center [837, 163] width 66 height 19
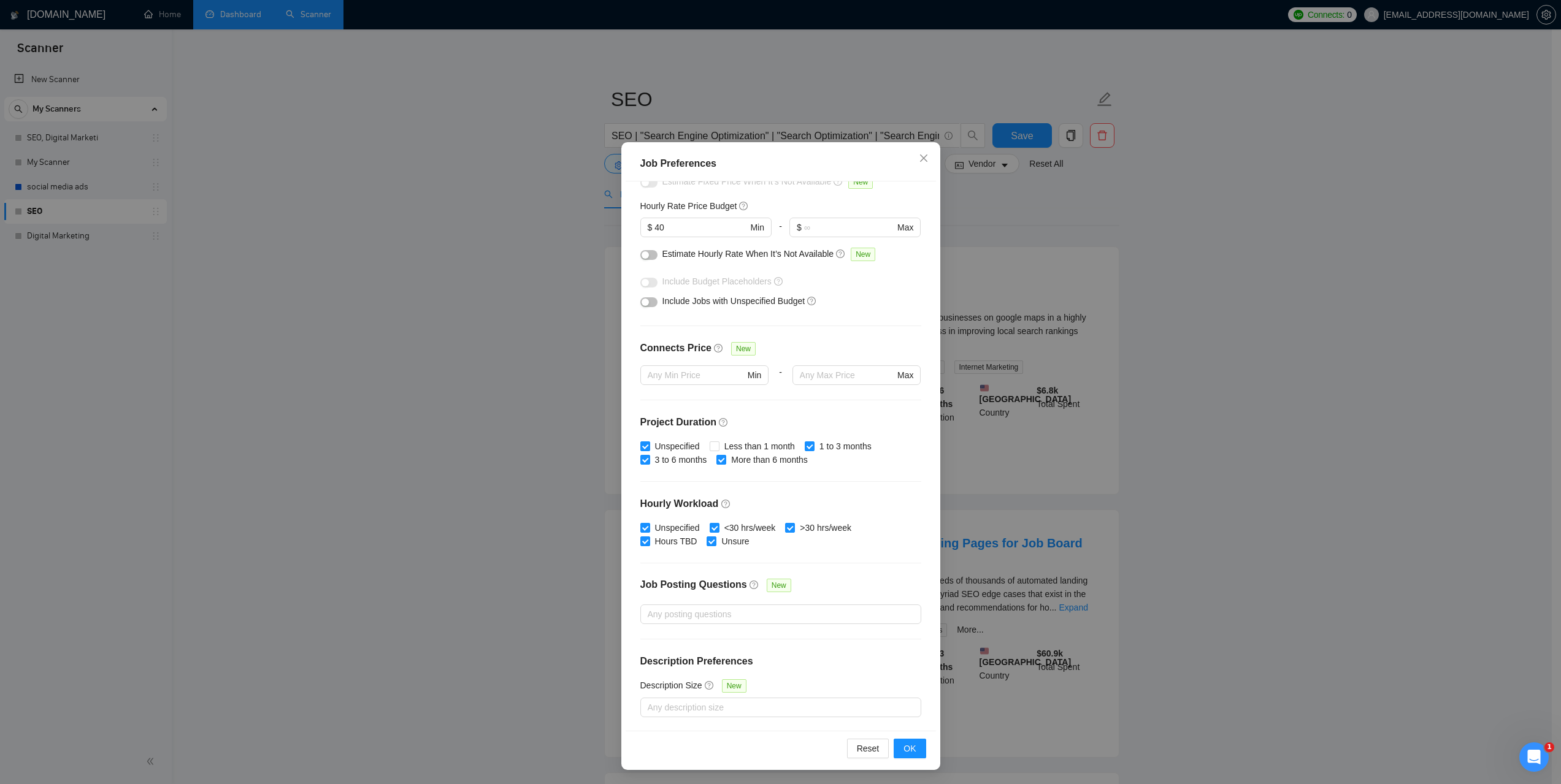
scroll to position [34, 0]
click at [866, 746] on span "Reset" at bounding box center [868, 748] width 23 height 13
checkbox input "true"
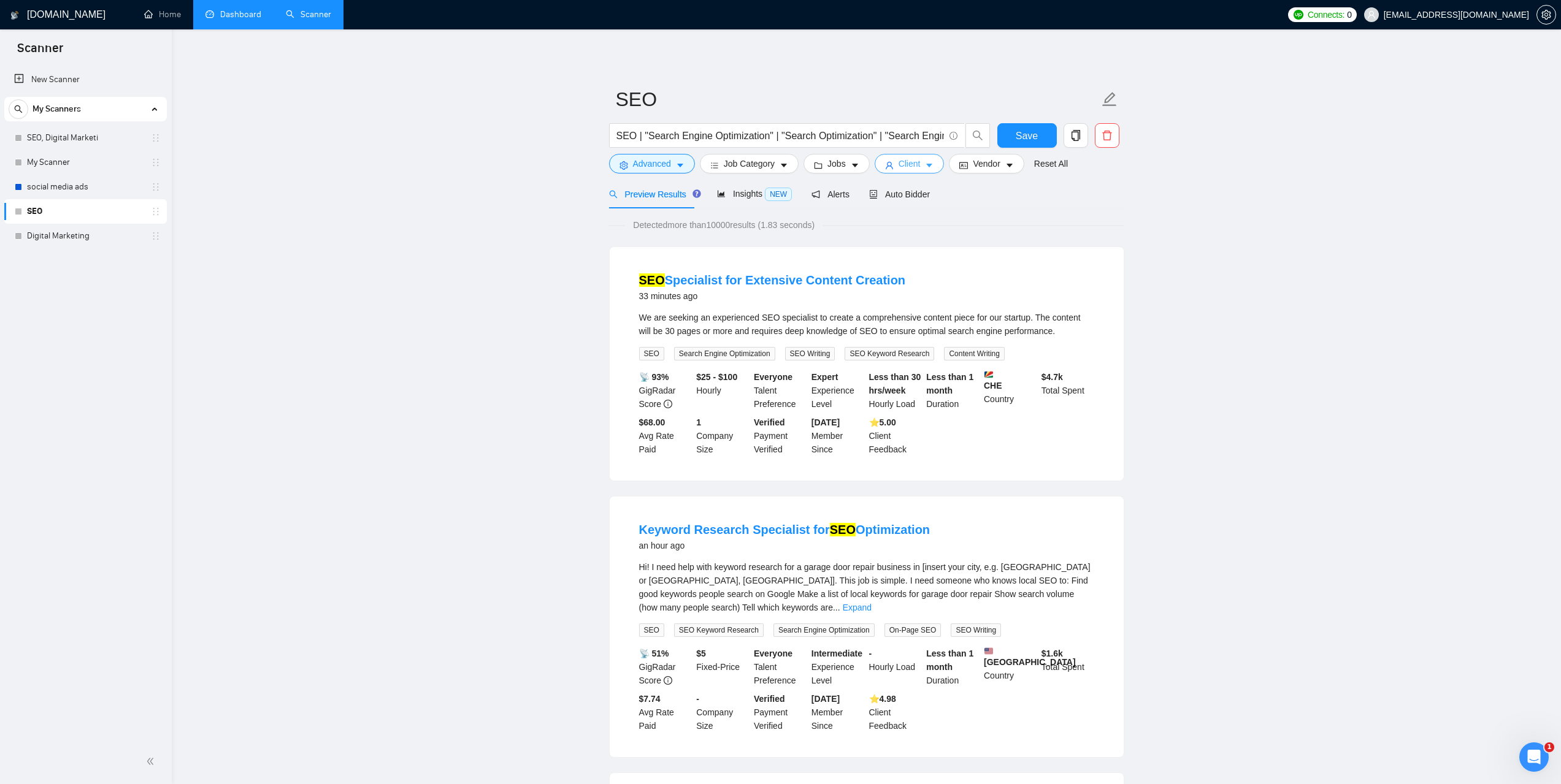
click at [925, 162] on icon "caret-down" at bounding box center [929, 165] width 9 height 9
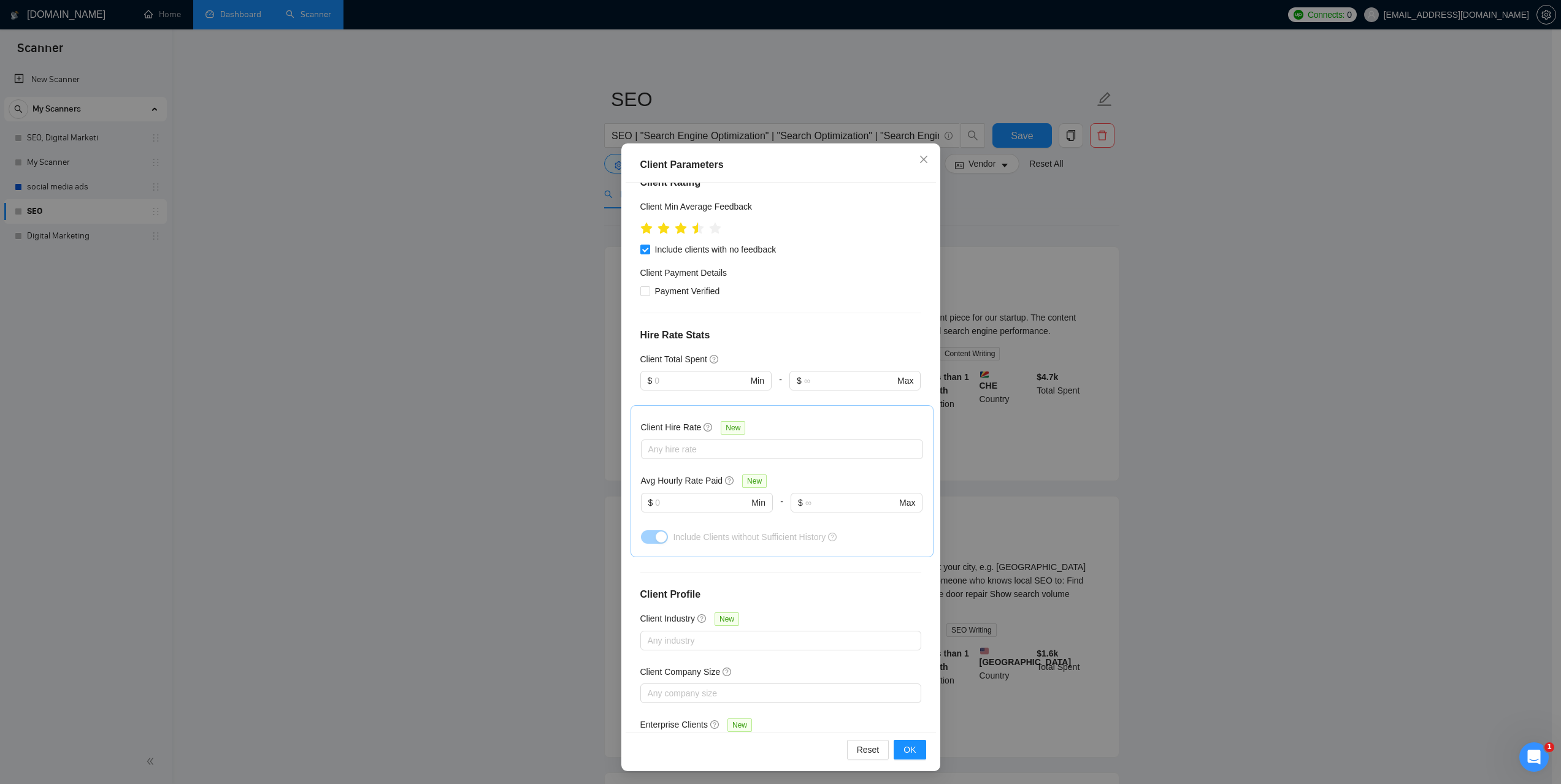
scroll to position [34, 0]
click at [861, 746] on span "Reset" at bounding box center [868, 748] width 23 height 13
checkbox input "false"
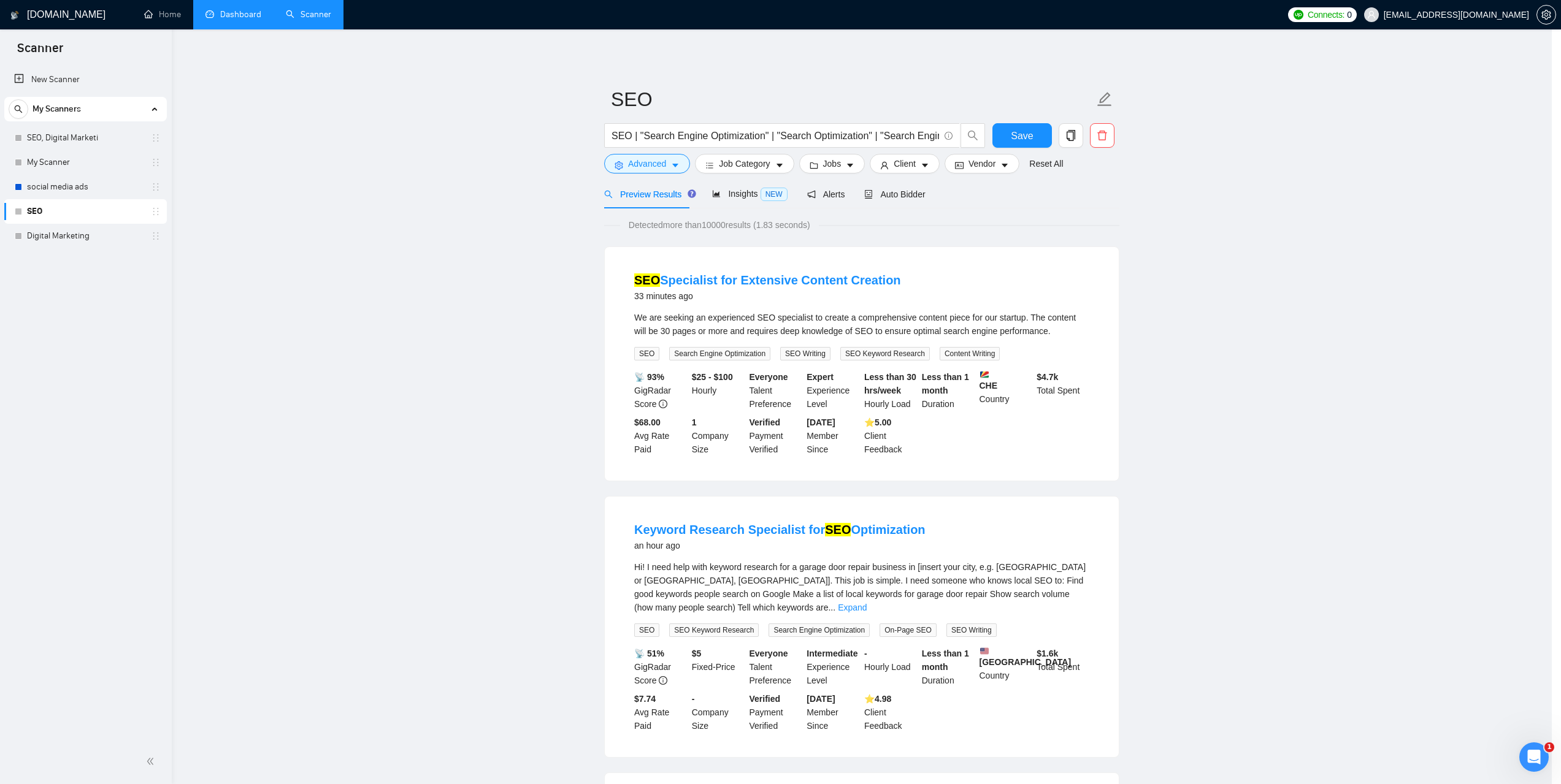
scroll to position [0, 0]
click at [678, 170] on icon "caret-down" at bounding box center [680, 165] width 9 height 9
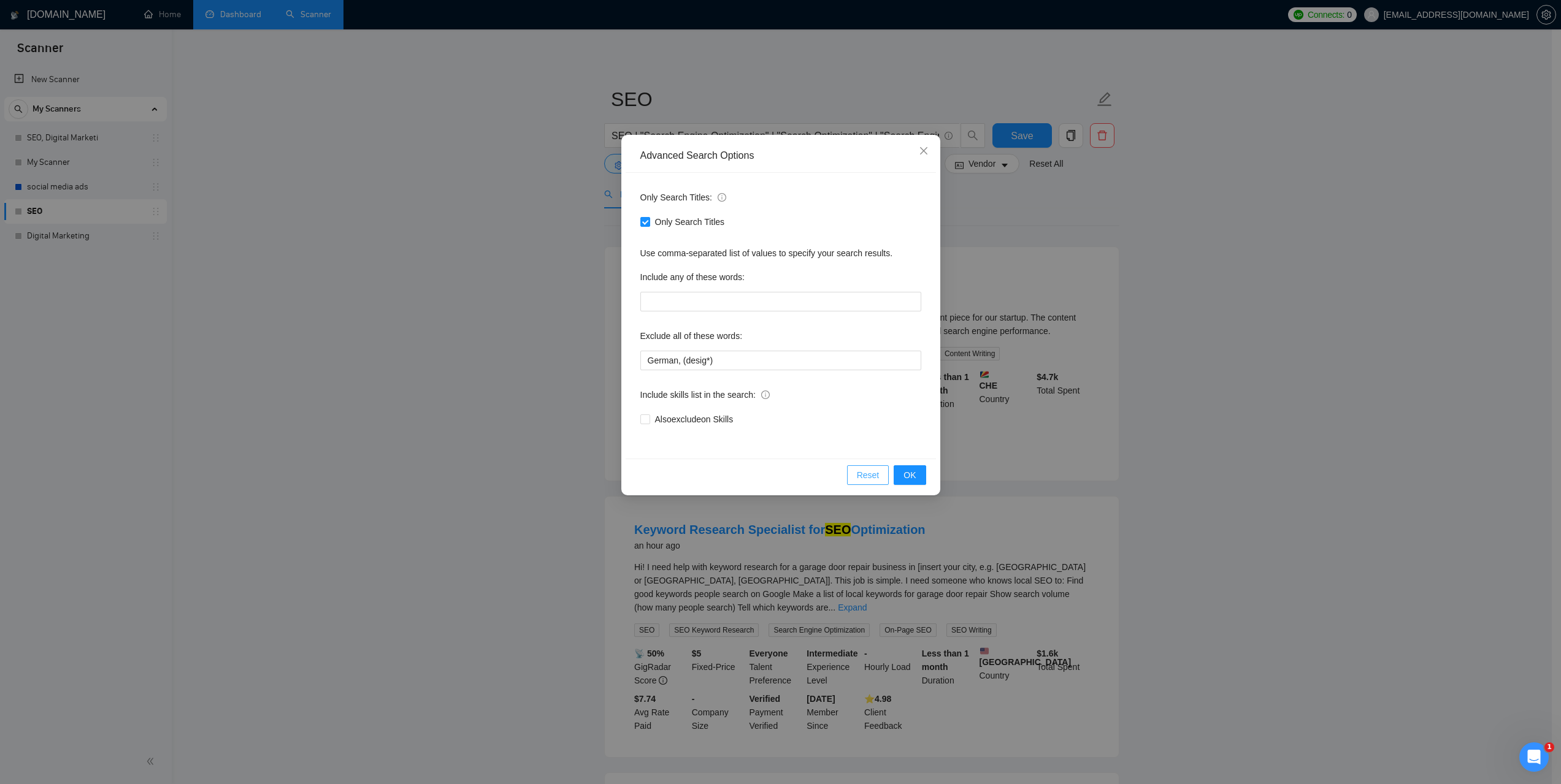
click at [868, 472] on span "Reset" at bounding box center [868, 475] width 23 height 13
checkbox input "false"
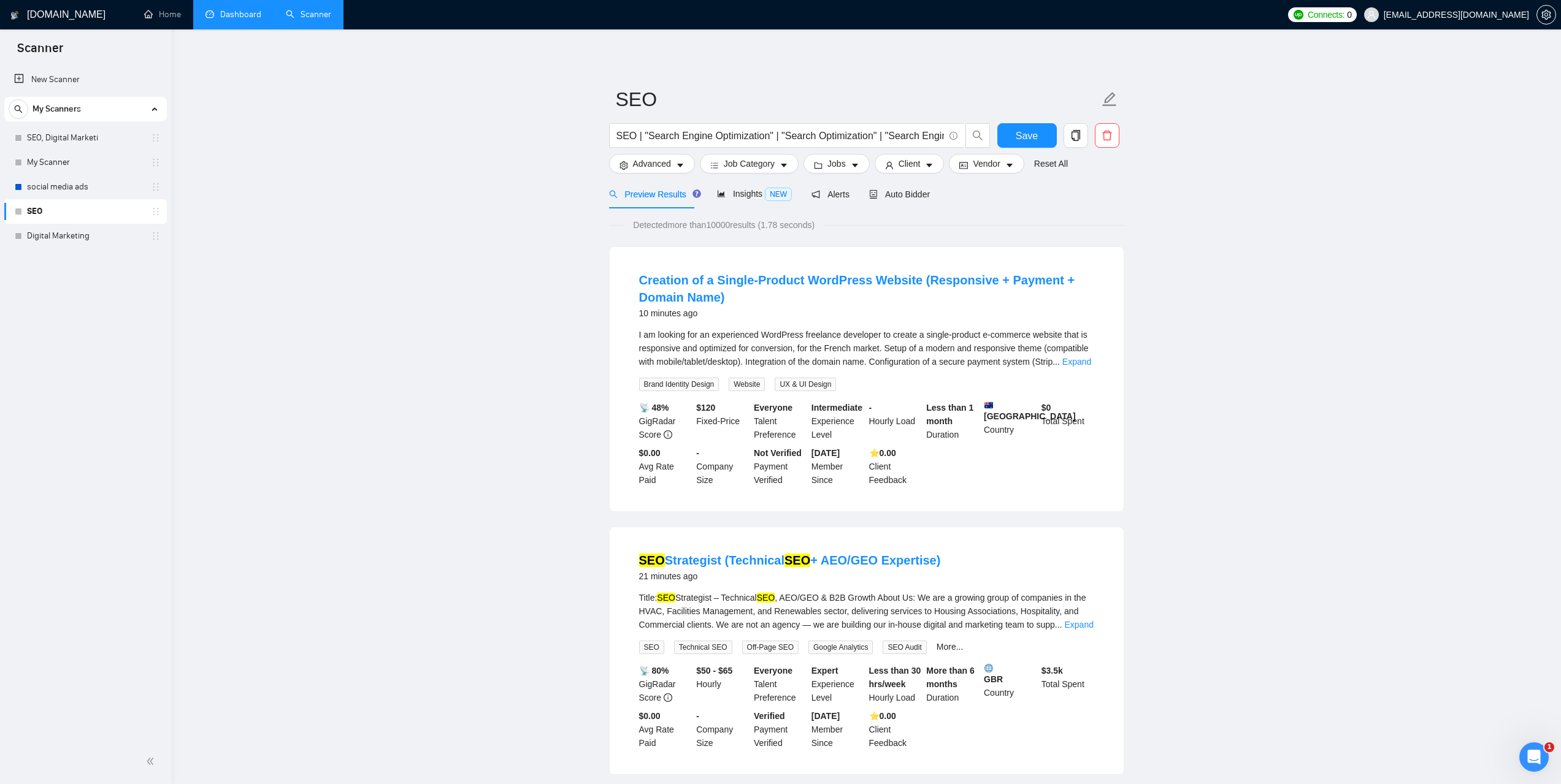
click at [60, 187] on link "social media ads" at bounding box center [85, 187] width 117 height 25
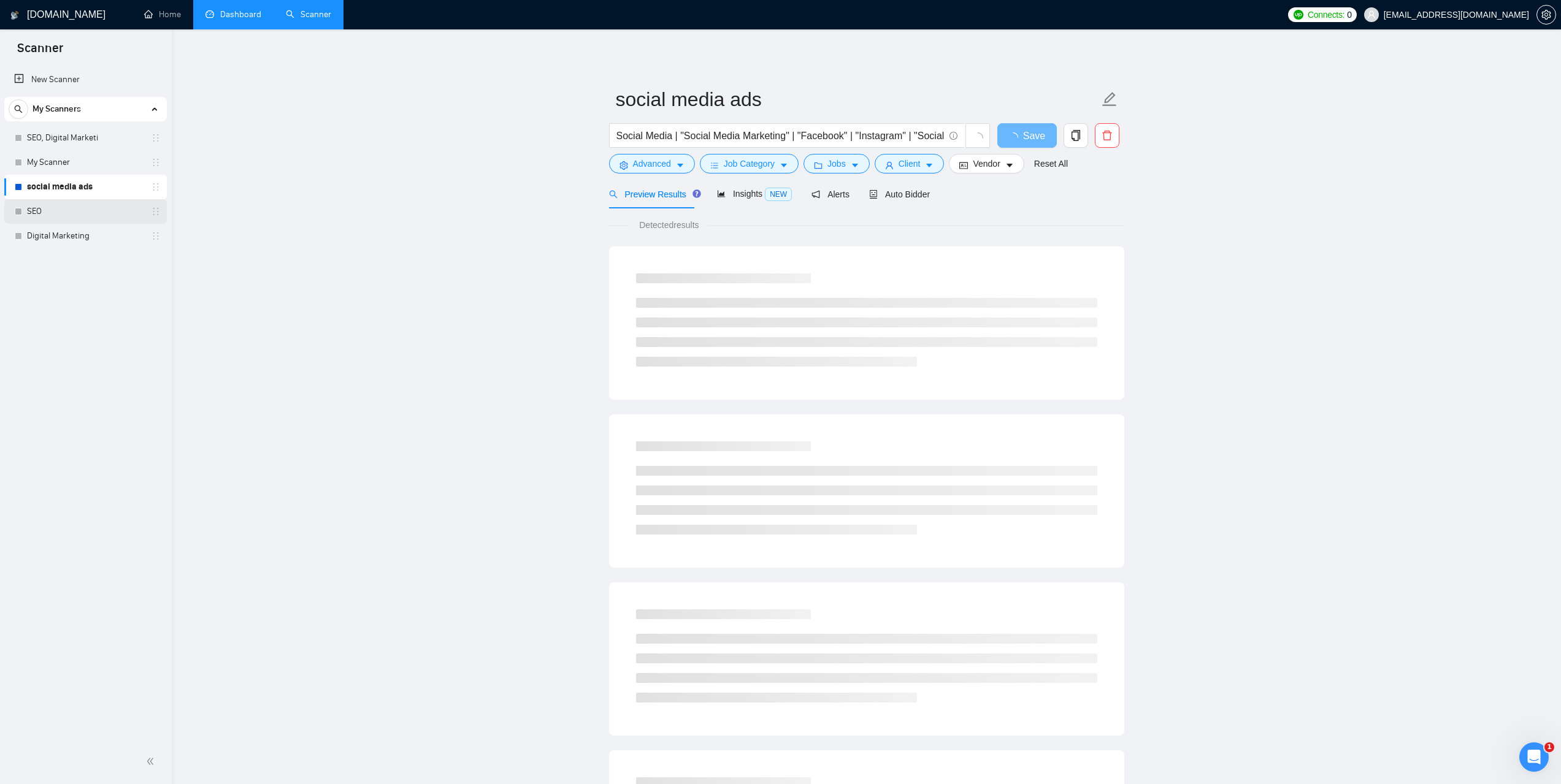
click at [69, 220] on link "SEO" at bounding box center [85, 211] width 117 height 25
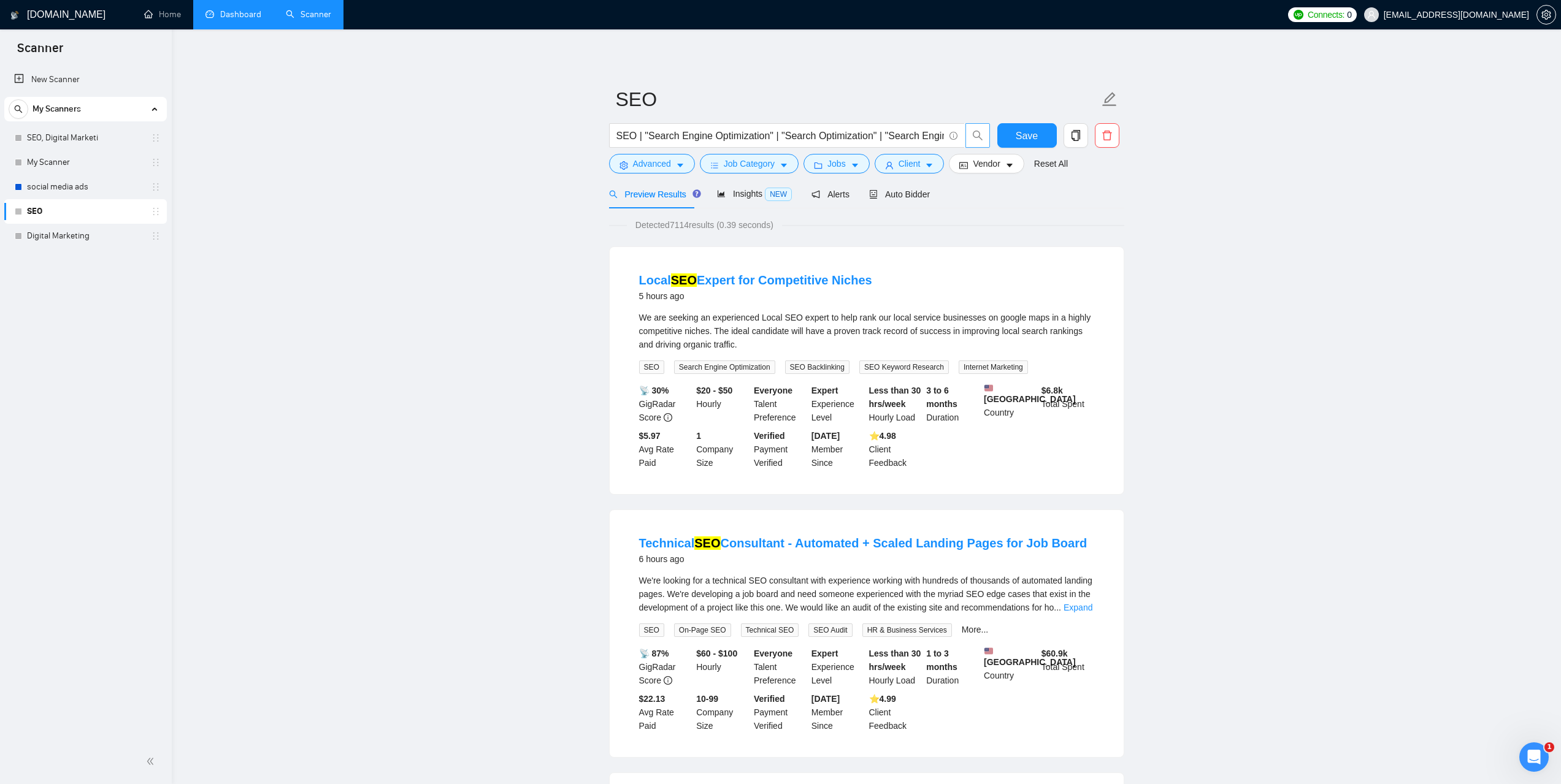
scroll to position [0, 161]
drag, startPoint x: 910, startPoint y: 130, endPoint x: 970, endPoint y: 132, distance: 60.0
click at [970, 132] on span "SEO | "Search Engine Optimization" | "Search Optimization" | "Search Engine Mar…" at bounding box center [800, 135] width 382 height 25
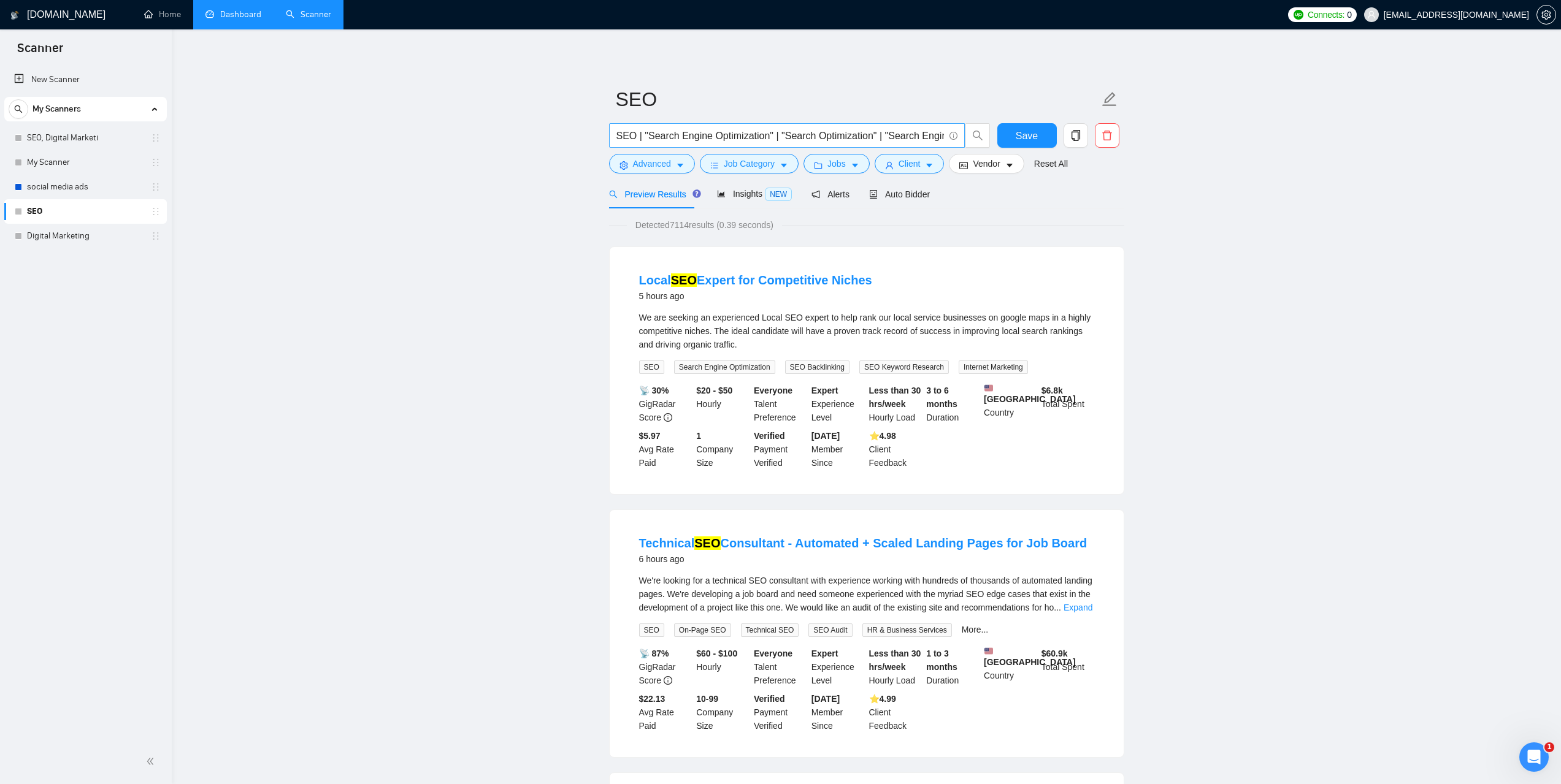
click at [712, 137] on input "SEO | "Search Engine Optimization" | "Search Optimization" | "Search Engine Mar…" at bounding box center [780, 135] width 327 height 15
paste input "SEO Strategist (Technical SEO + AEO/GEO Expertise)"
type input "ЄSEO Strategist (Technical SEO + AEO/GEO Expertise)"
type input "Є"
paste input "SEO Strategist (Technical SEO + AEO/GEO Expertise)"
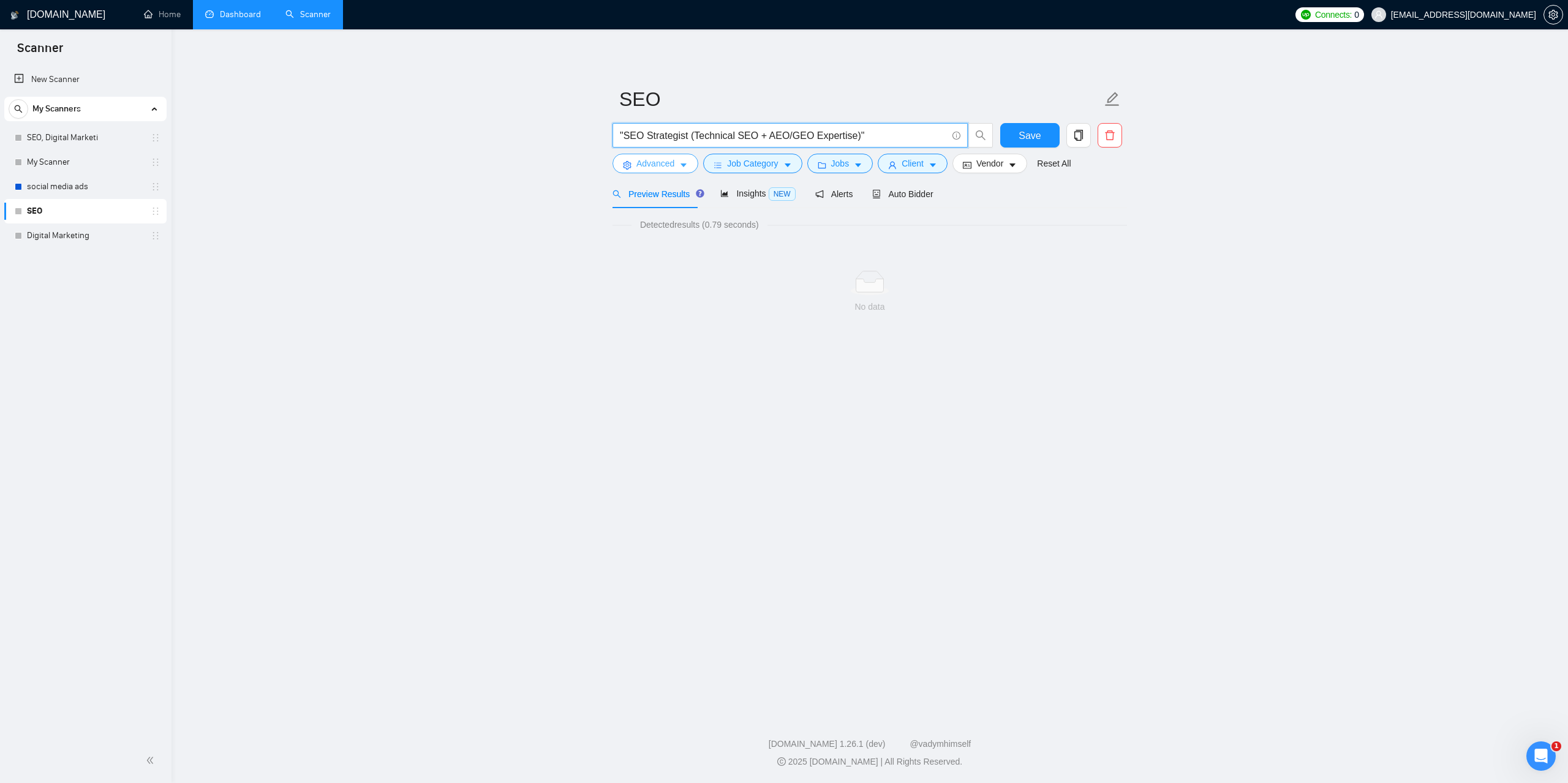
type input ""SEO Strategist (Technical SEO + AEO/GEO Expertise)""
click at [673, 160] on span "Advanced" at bounding box center [655, 163] width 38 height 13
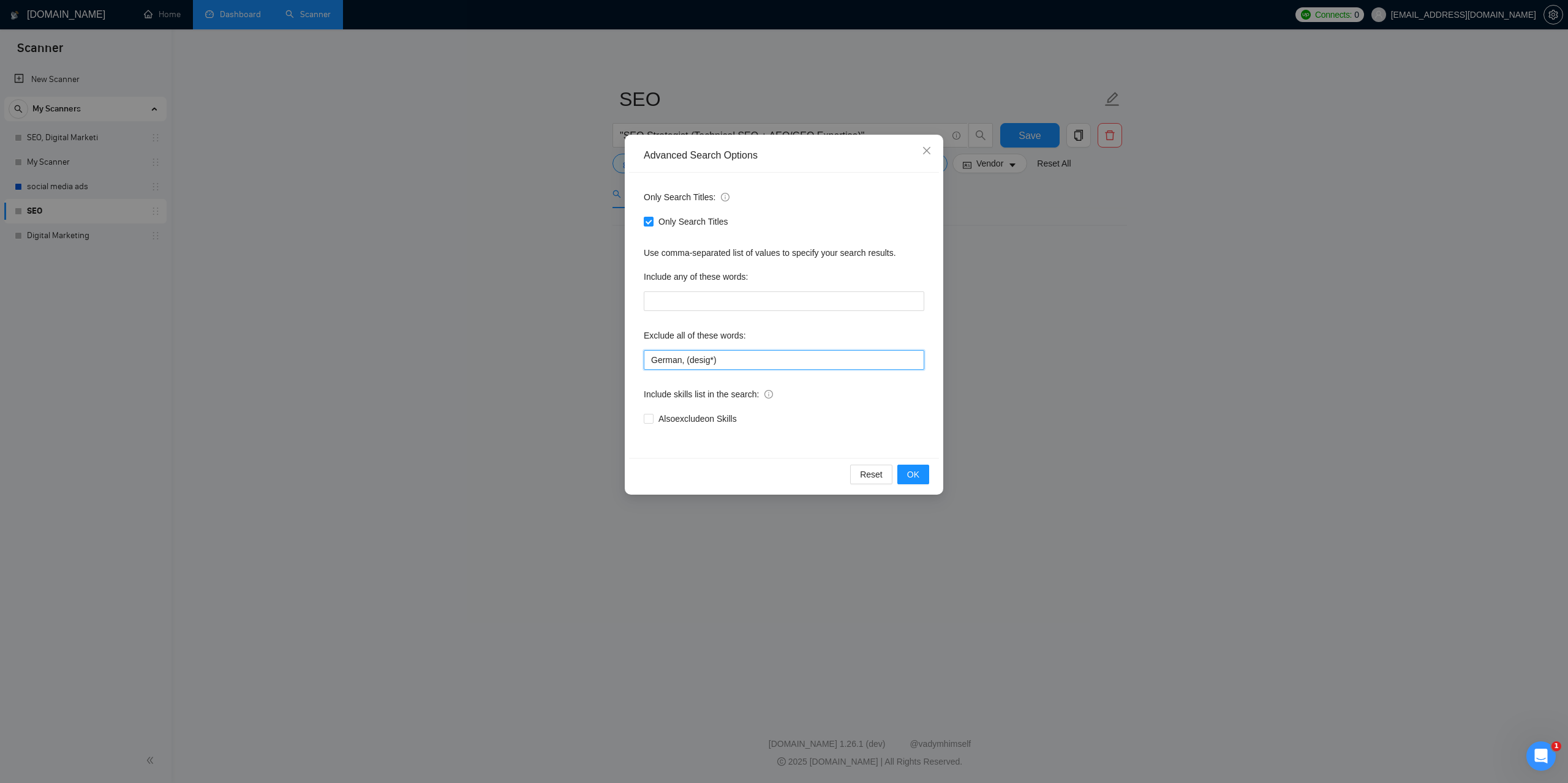
drag, startPoint x: 728, startPoint y: 360, endPoint x: 685, endPoint y: 360, distance: 43.0
click at [685, 360] on input "German, (desig*)" at bounding box center [784, 360] width 281 height 19
type input "German,"
click at [910, 474] on span "OK" at bounding box center [913, 474] width 12 height 13
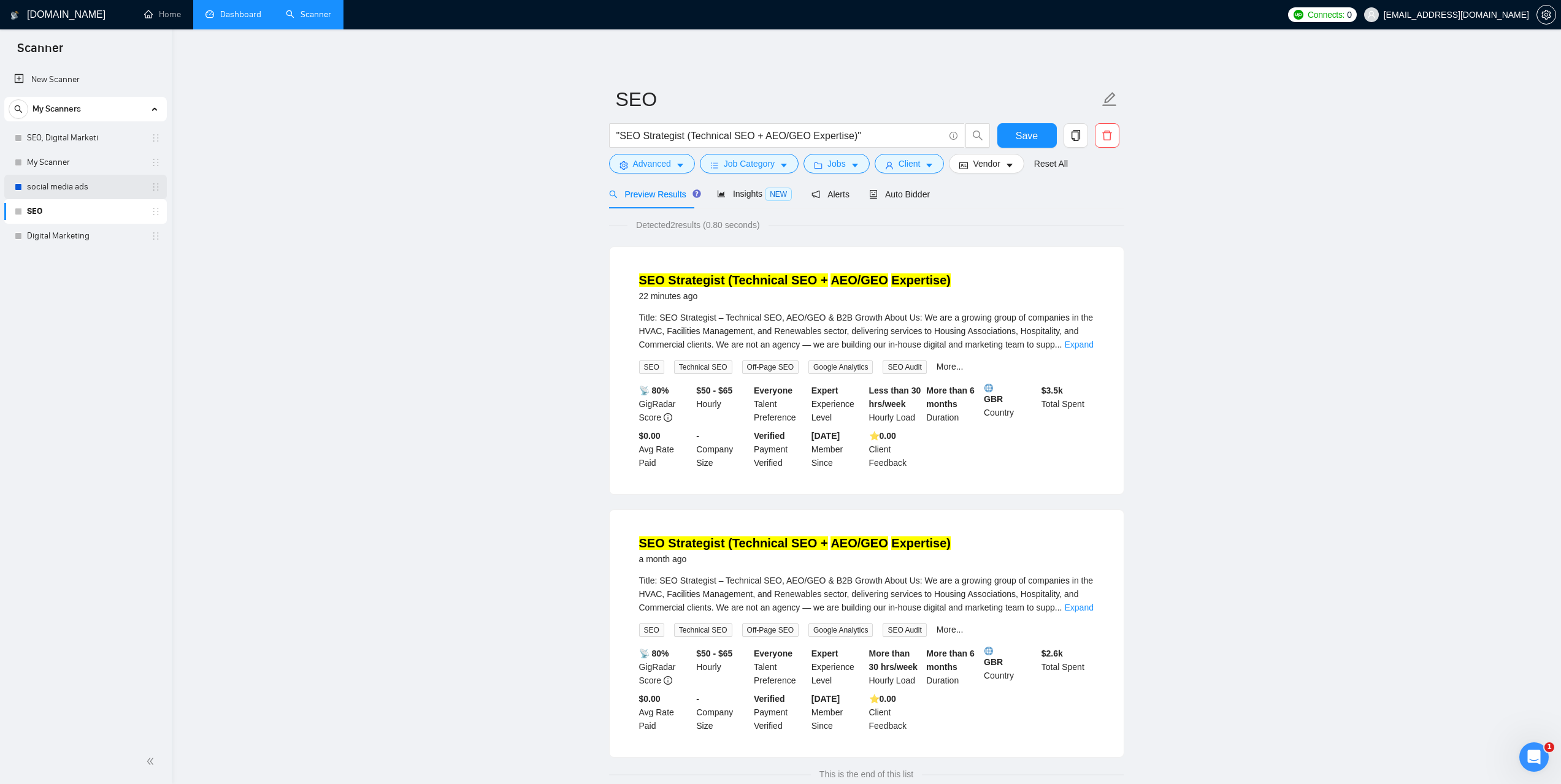
click at [64, 191] on link "social media ads" at bounding box center [85, 187] width 117 height 25
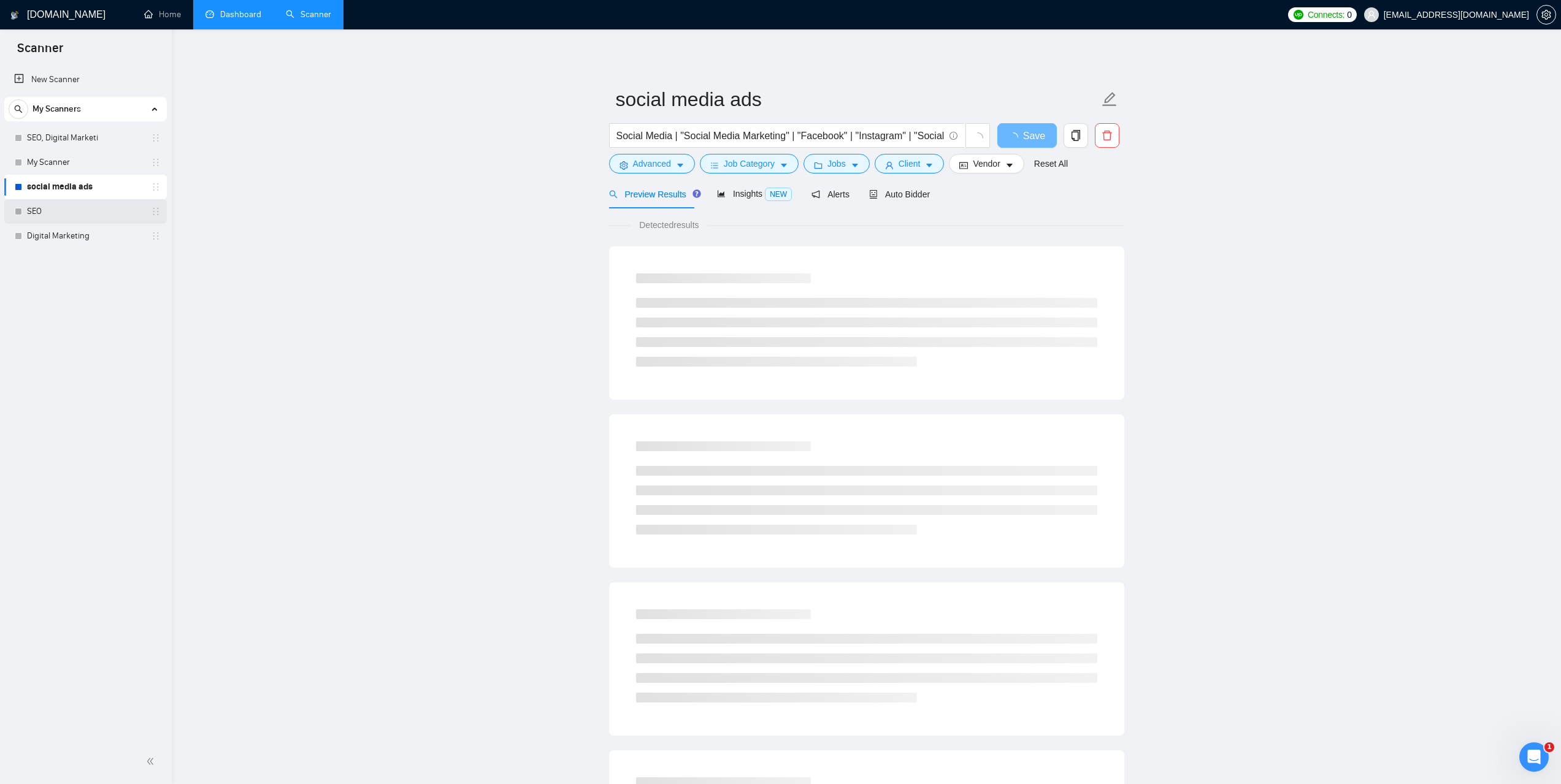
click at [65, 207] on link "SEO" at bounding box center [85, 211] width 117 height 25
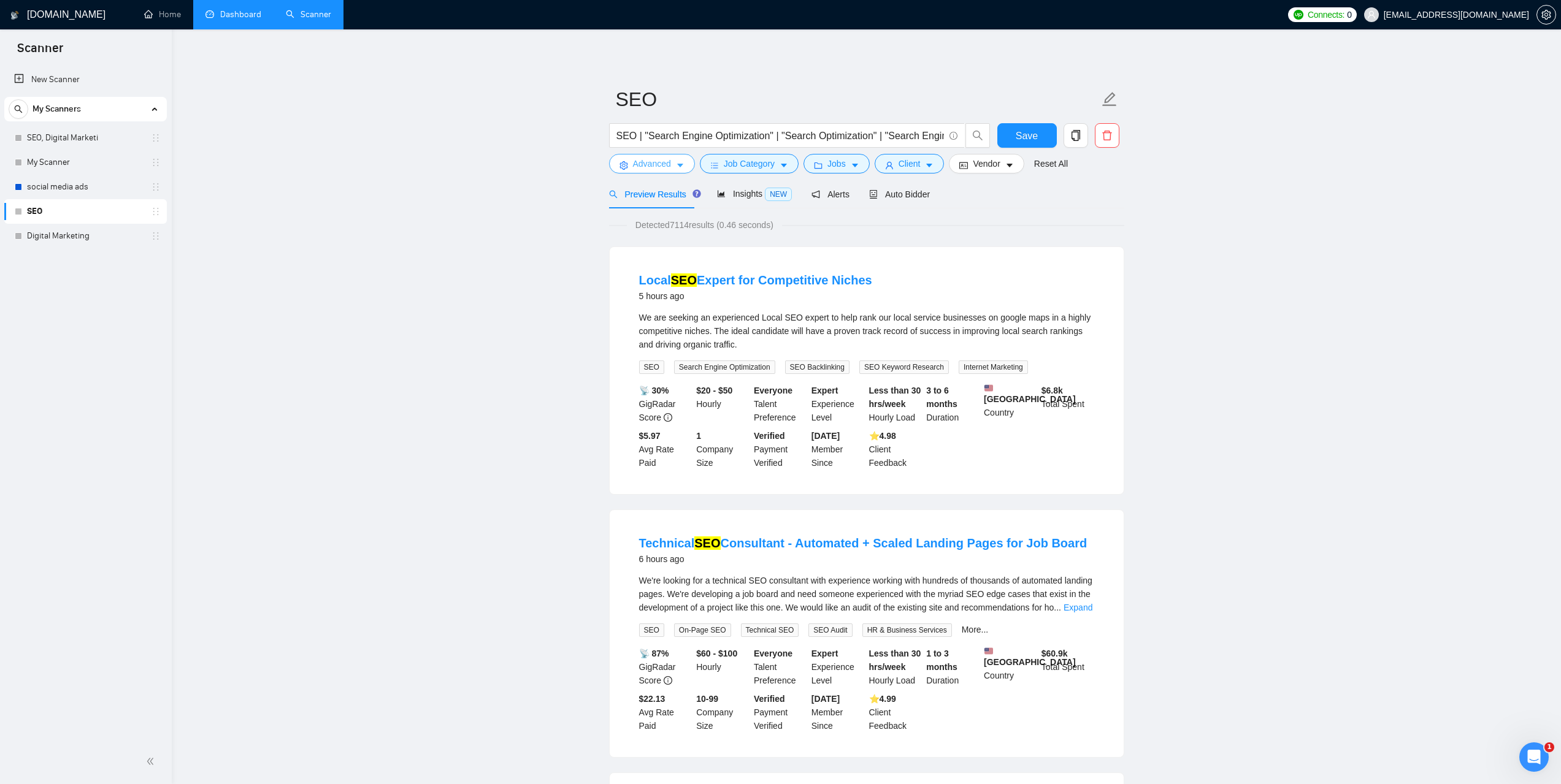
click at [669, 160] on span "Advanced" at bounding box center [651, 164] width 38 height 13
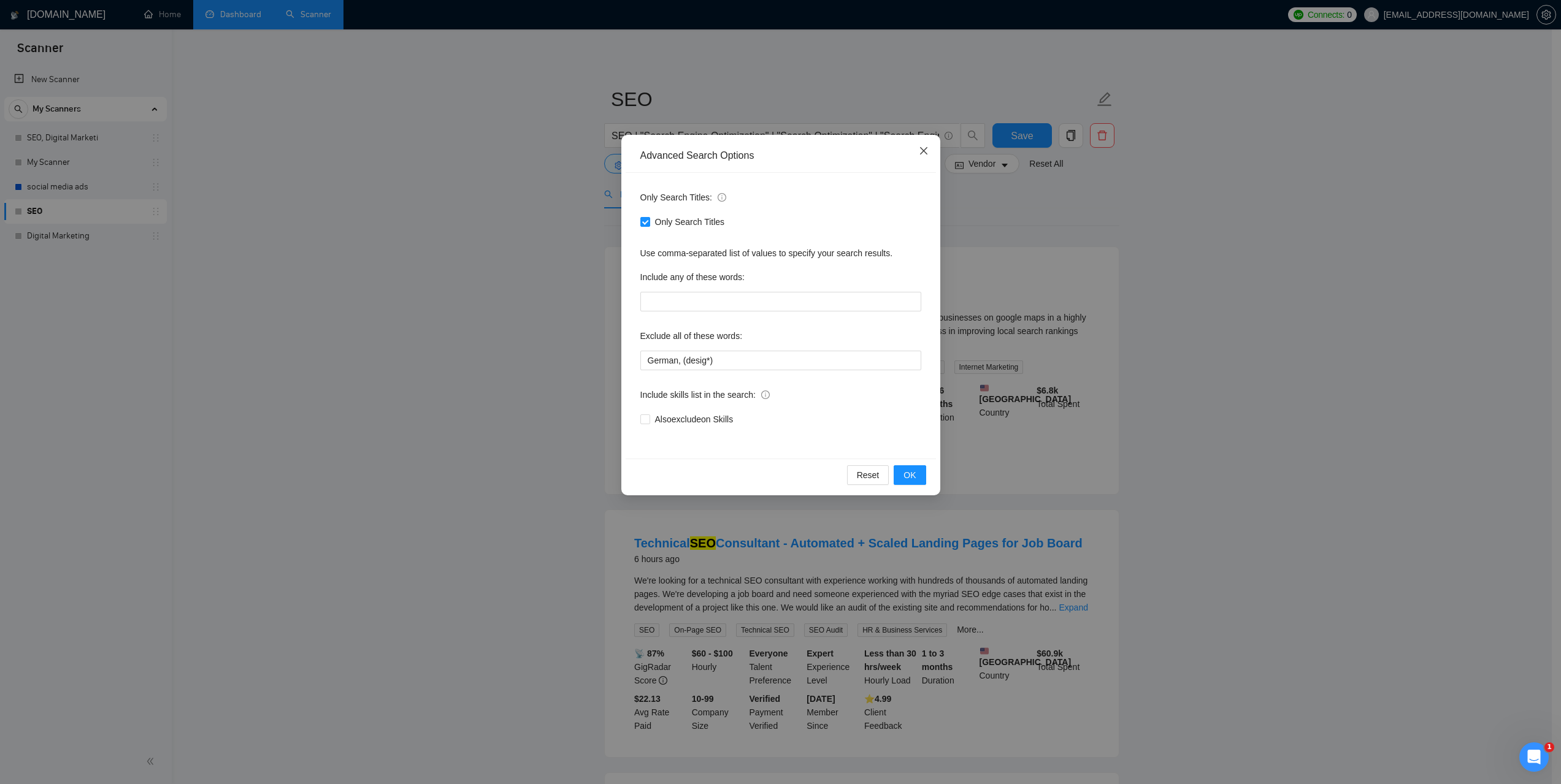
click at [920, 144] on span "Close" at bounding box center [923, 151] width 33 height 33
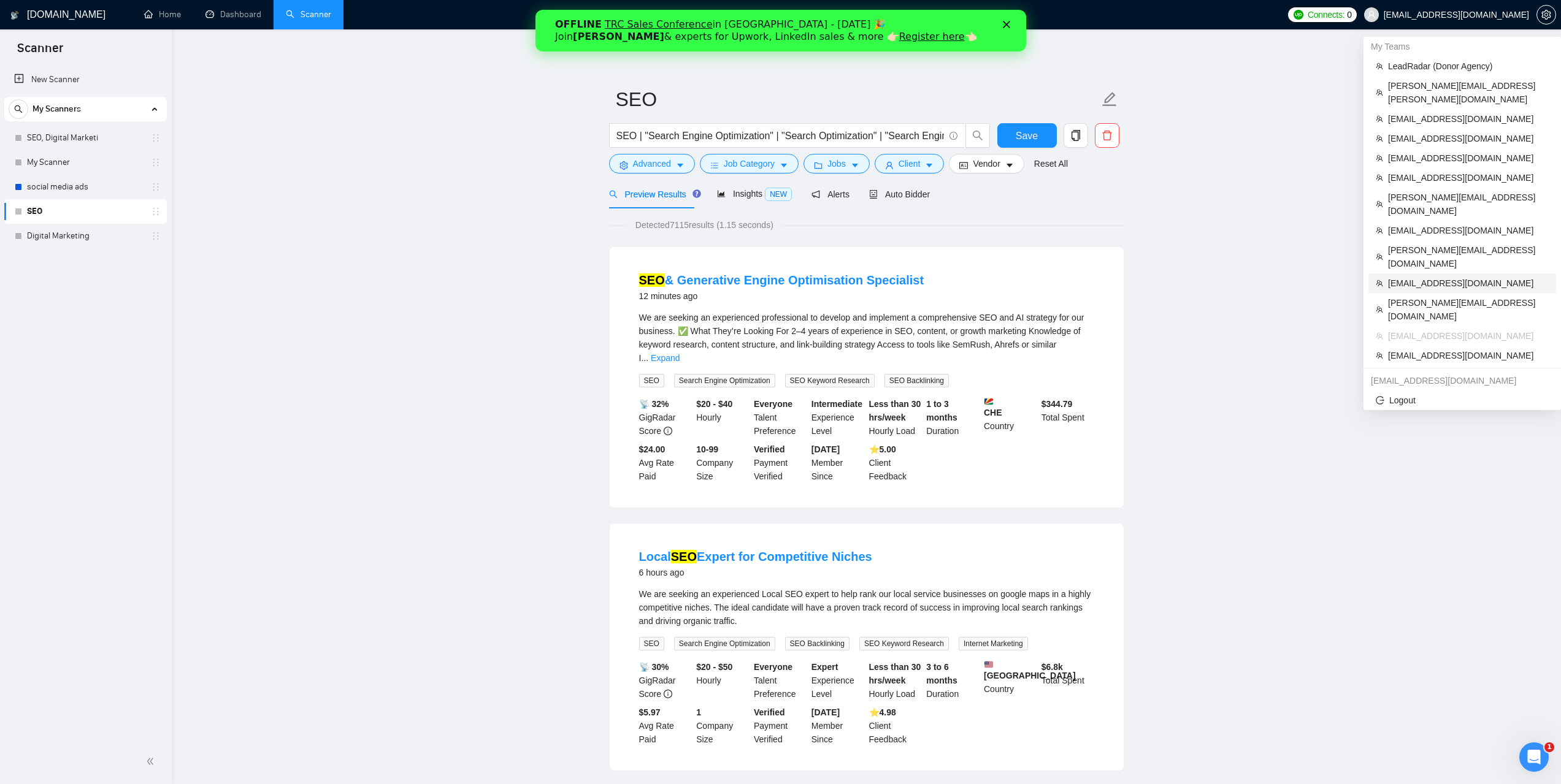
drag, startPoint x: 1409, startPoint y: 243, endPoint x: 1108, endPoint y: 182, distance: 307.1
click at [1409, 276] on span "[EMAIL_ADDRESS][DOMAIN_NAME]" at bounding box center [1468, 283] width 161 height 13
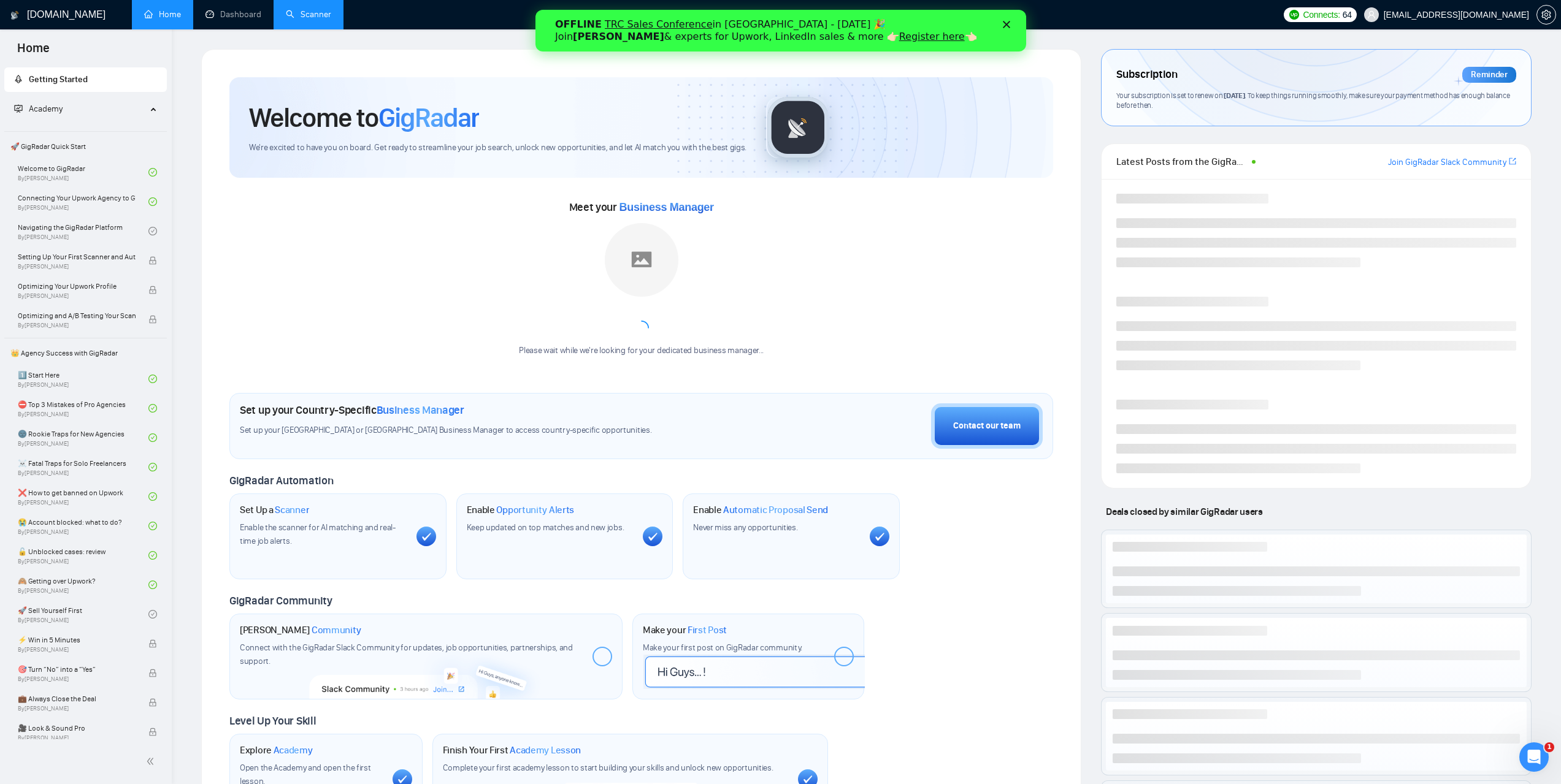
click at [300, 19] on link "Scanner" at bounding box center [309, 15] width 46 height 11
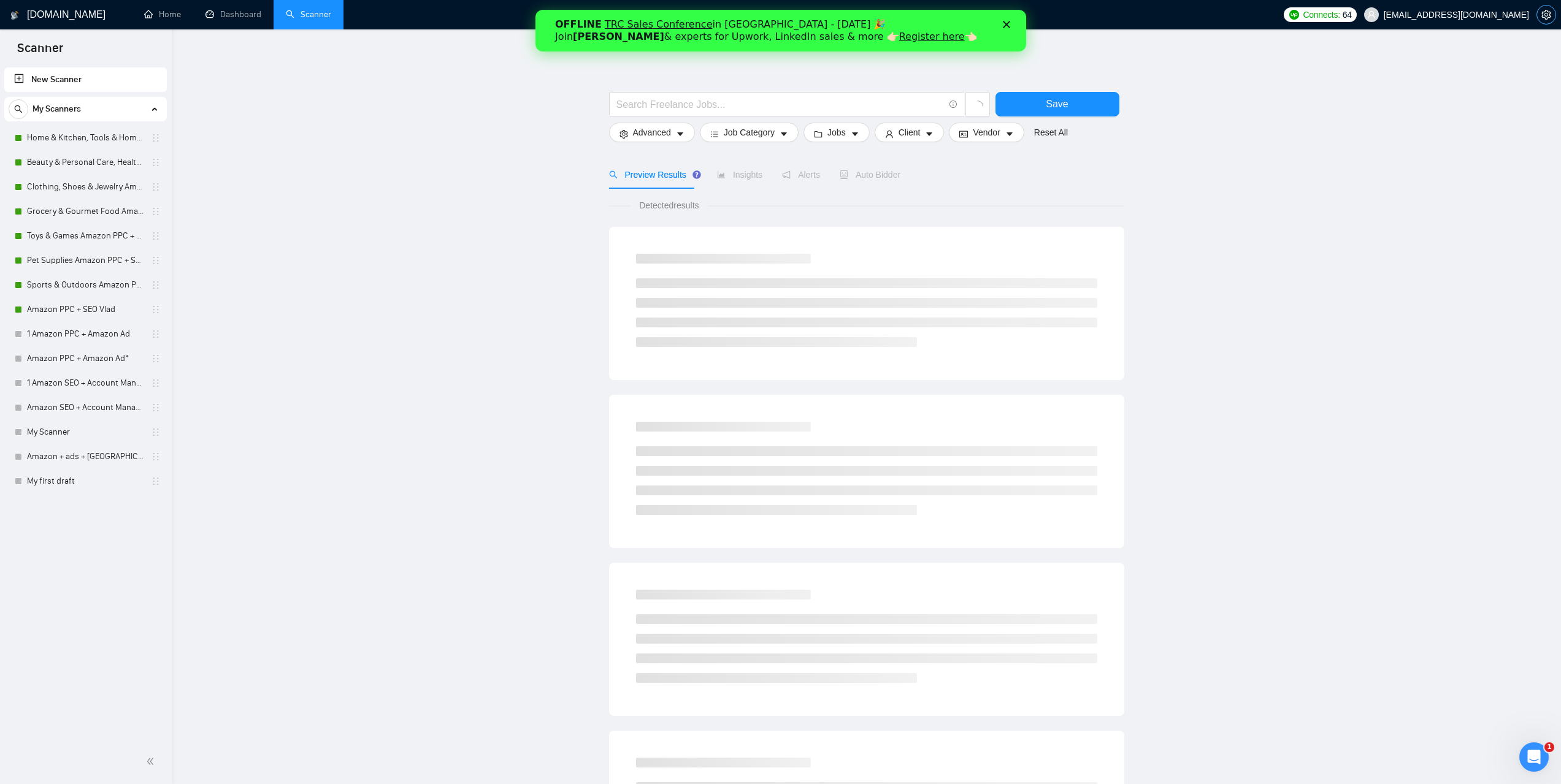
click at [1540, 17] on span "setting" at bounding box center [1546, 15] width 18 height 10
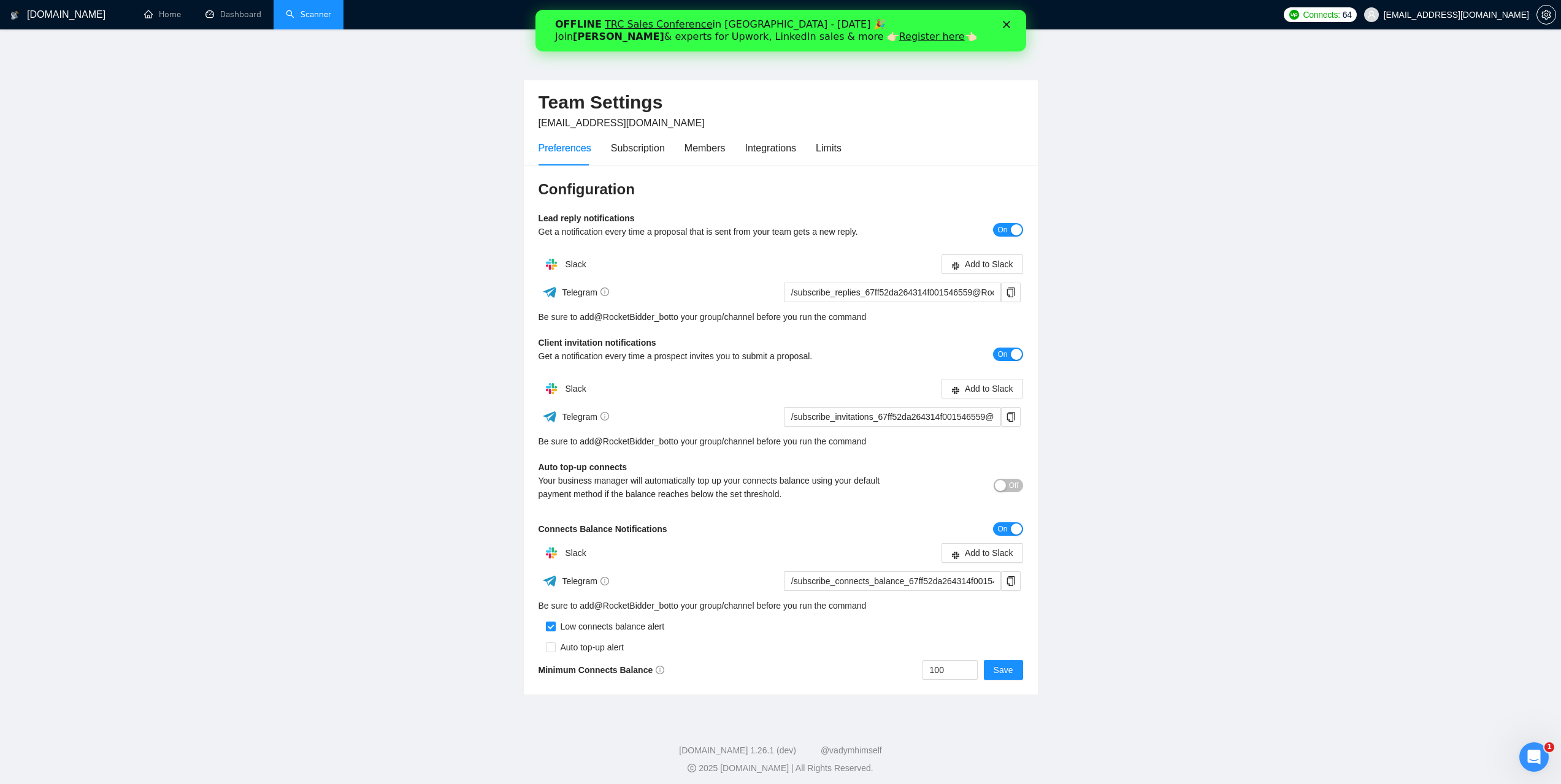
click at [840, 147] on div "Preferences Subscription Members Integrations Limits" at bounding box center [781, 148] width 484 height 35
click at [841, 147] on div "Preferences Subscription Members Integrations Limits" at bounding box center [781, 148] width 484 height 35
click at [837, 148] on div "Limits" at bounding box center [828, 148] width 25 height 15
